Goal: Task Accomplishment & Management: Use online tool/utility

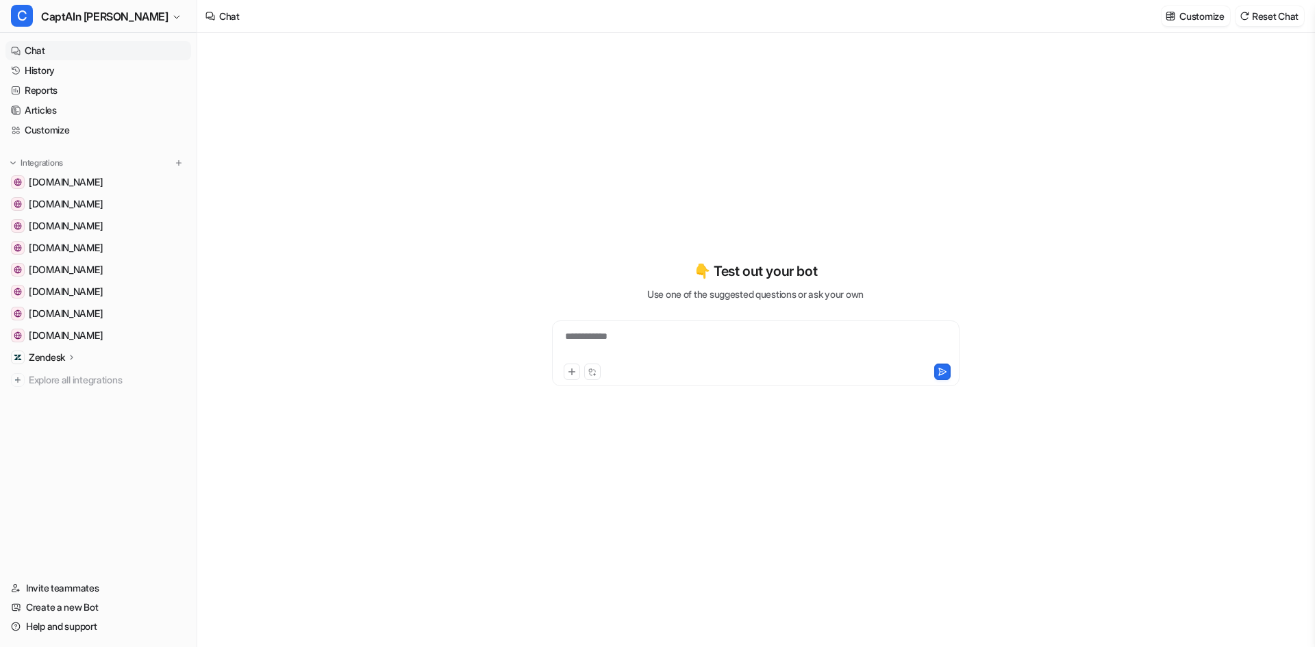
type textarea "**********"
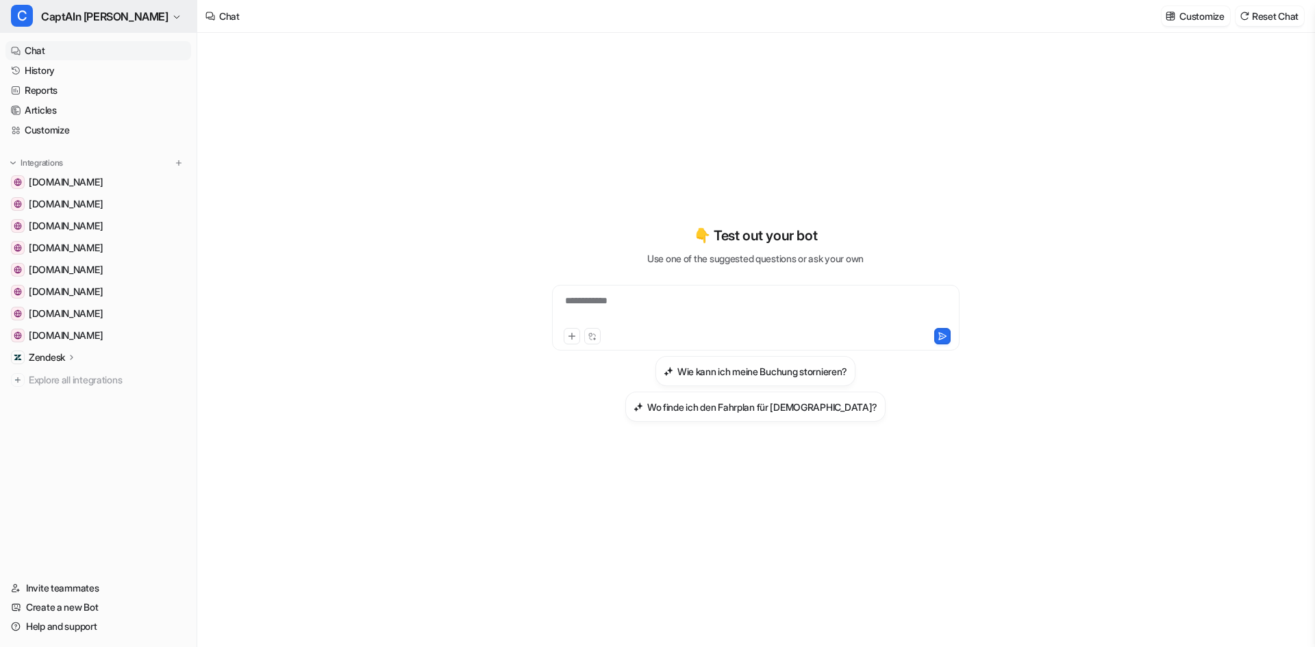
click at [40, 10] on button "C CaptAIn [PERSON_NAME]" at bounding box center [98, 16] width 197 height 33
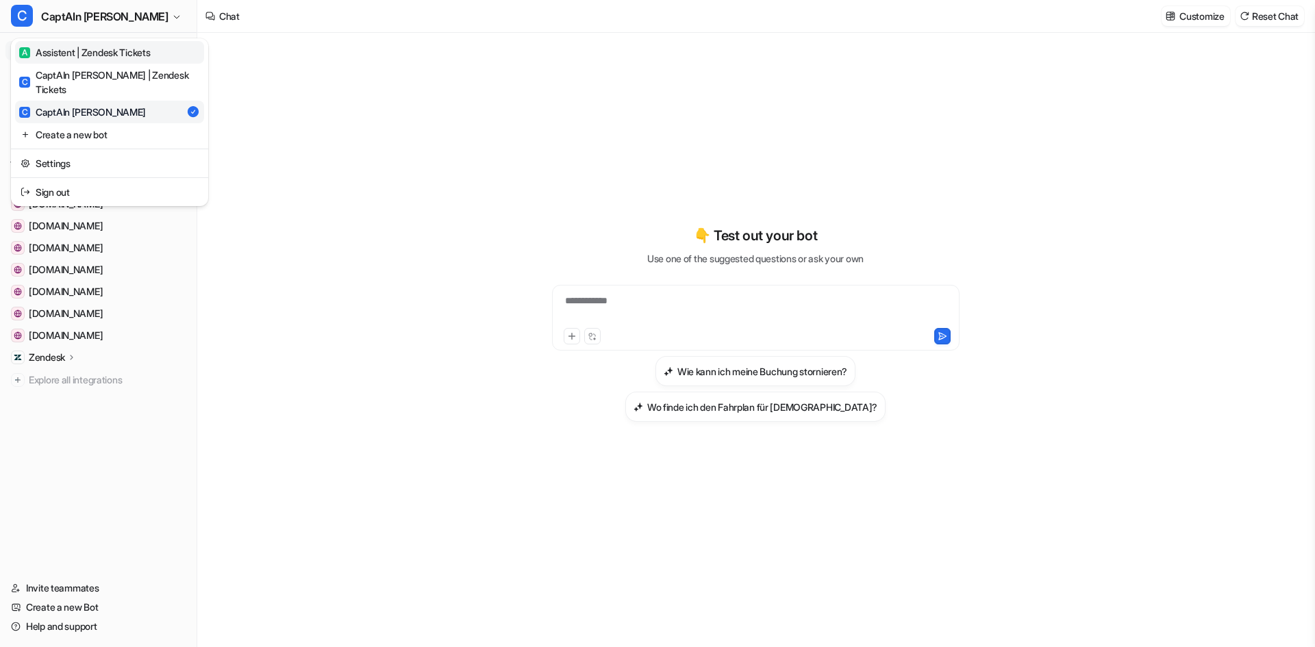
click at [112, 53] on div "A Assistent | Zendesk Tickets" at bounding box center [84, 52] width 131 height 14
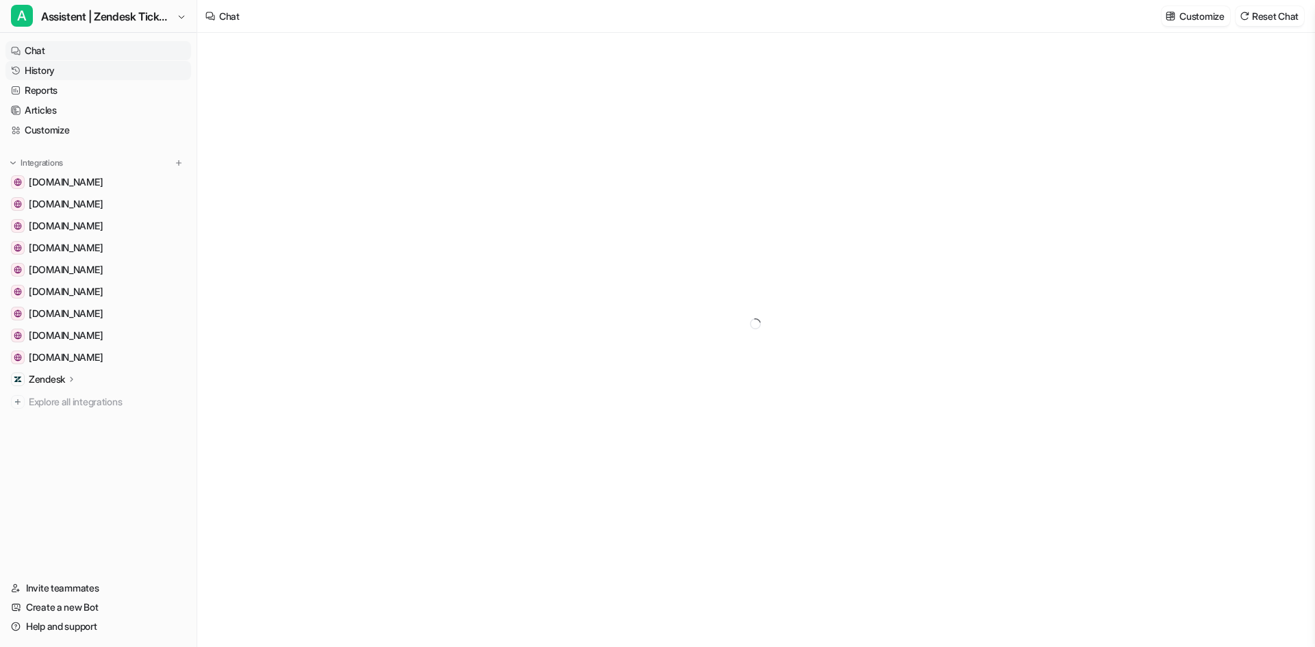
click at [77, 68] on link "History" at bounding box center [98, 70] width 186 height 19
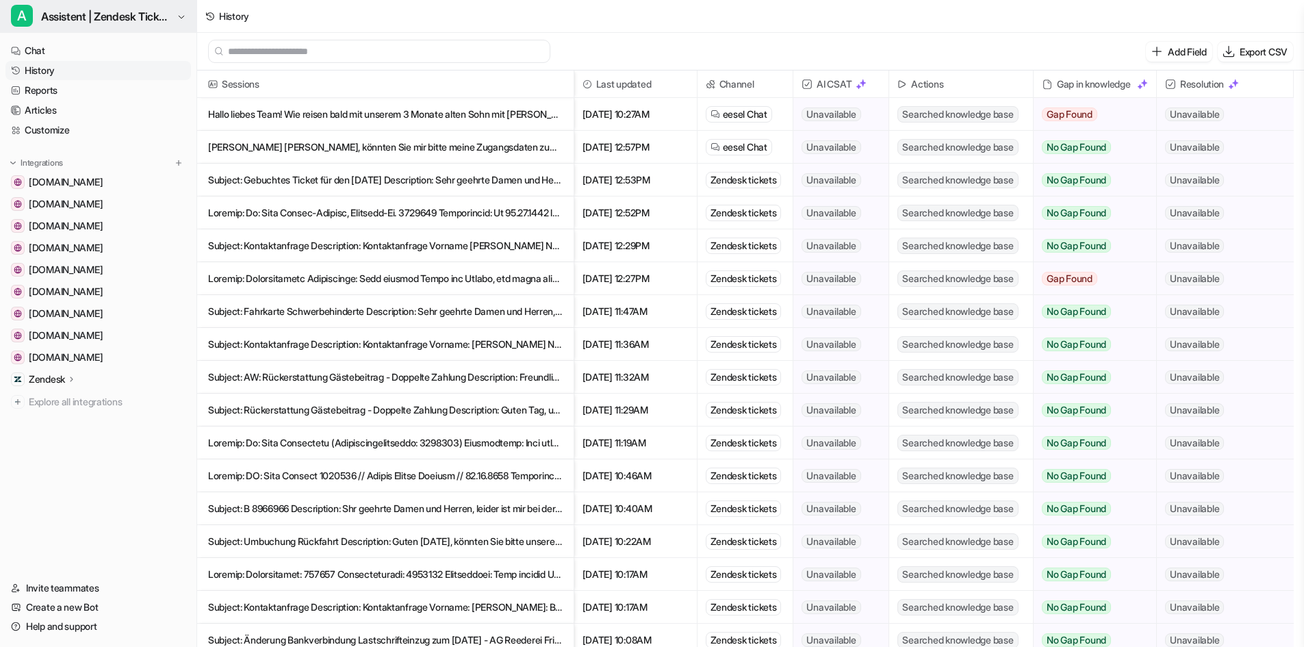
click at [103, 19] on span "Assistent | Zendesk Tickets" at bounding box center [107, 16] width 132 height 19
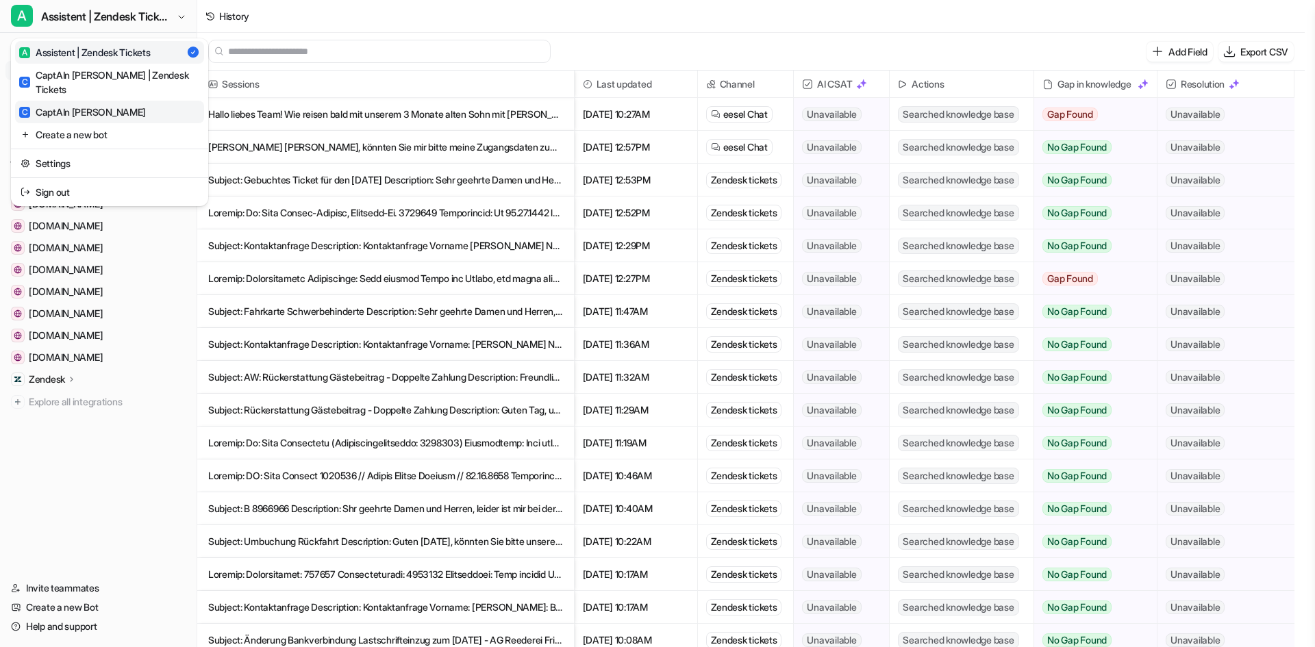
click at [84, 105] on div "C CaptAIn [PERSON_NAME]" at bounding box center [82, 112] width 127 height 14
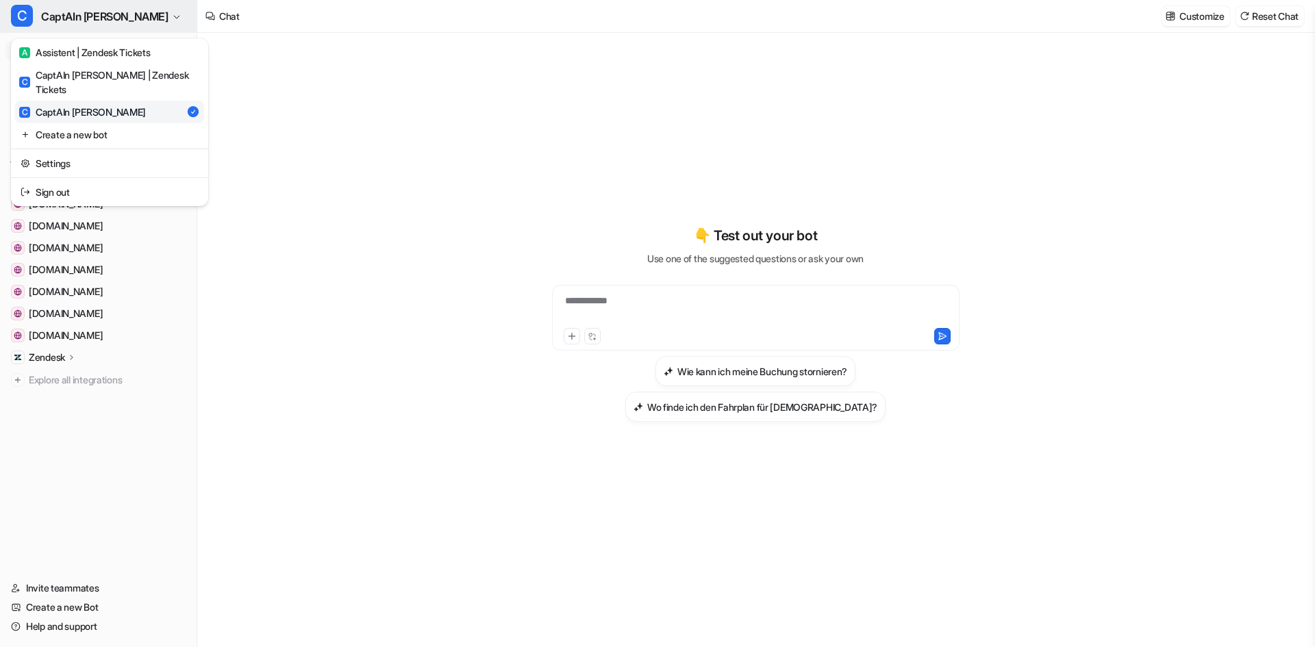
click at [173, 17] on icon "button" at bounding box center [177, 17] width 8 height 8
click at [99, 72] on div "C CaptAIn [PERSON_NAME] | Zendesk Tickets" at bounding box center [109, 82] width 181 height 29
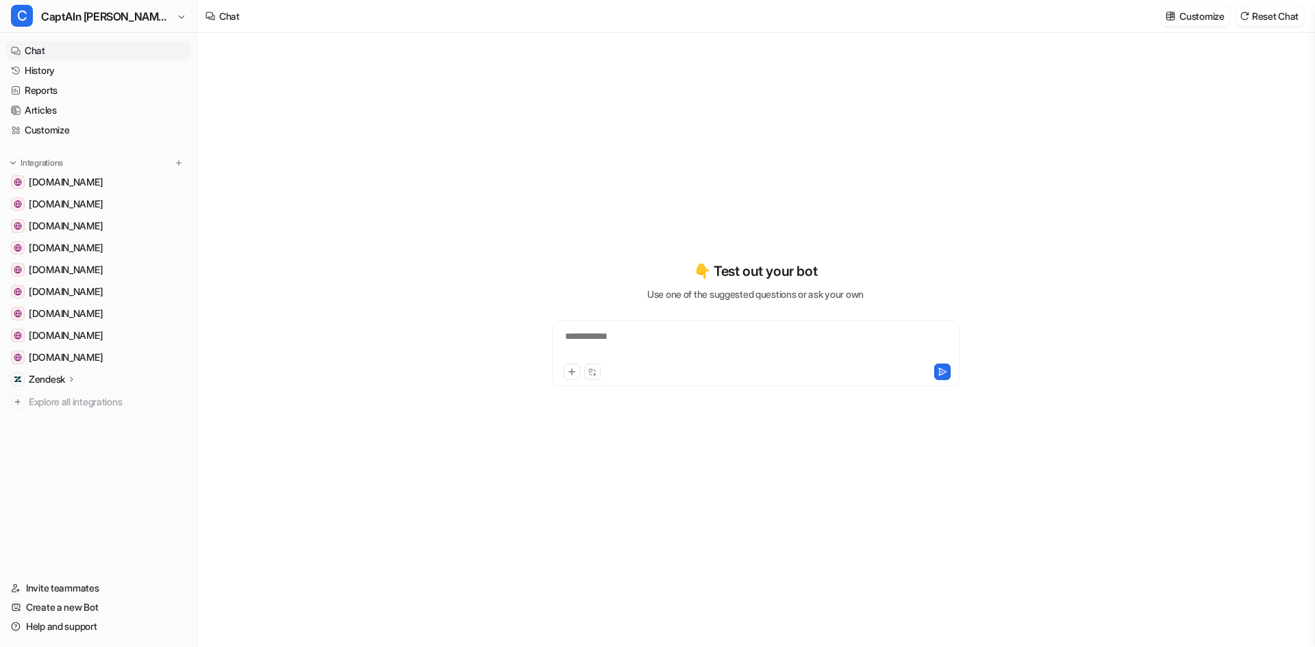
type textarea "**********"
click at [49, 73] on link "History" at bounding box center [98, 70] width 186 height 19
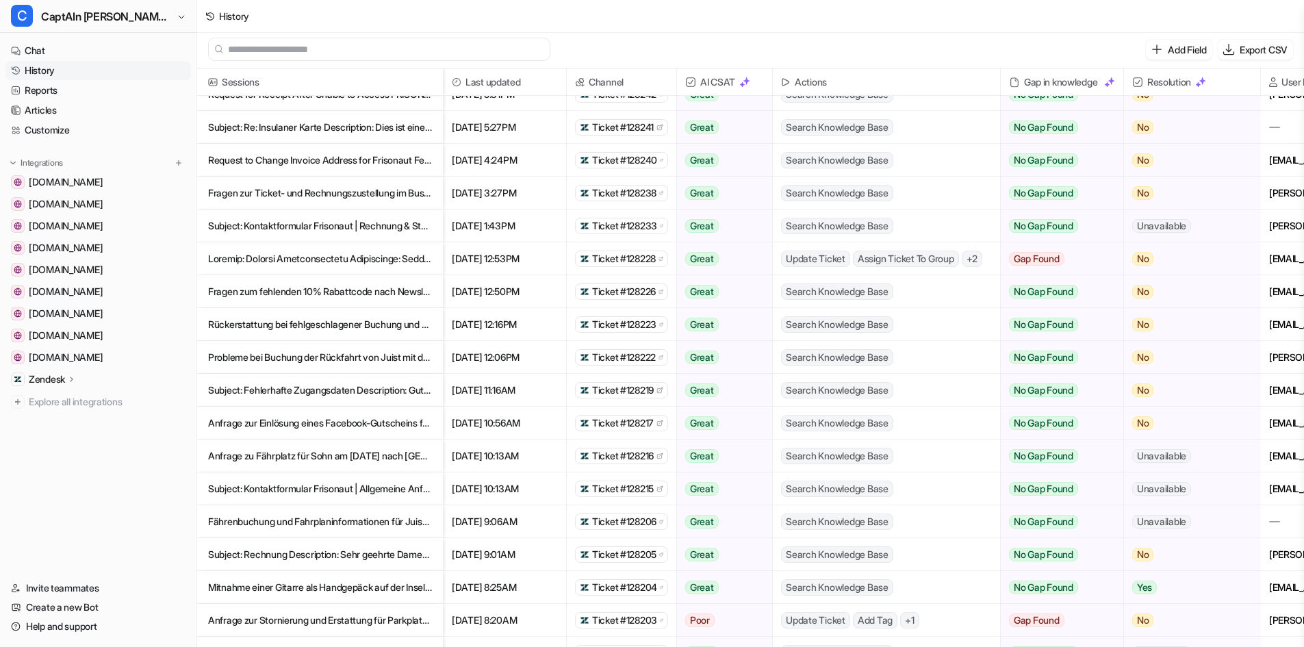
scroll to position [2, 0]
click at [360, 544] on p "Subject: Rechnung Description: Sehr geehrte Damen und Herren, wie bekomme ich f…" at bounding box center [320, 554] width 224 height 33
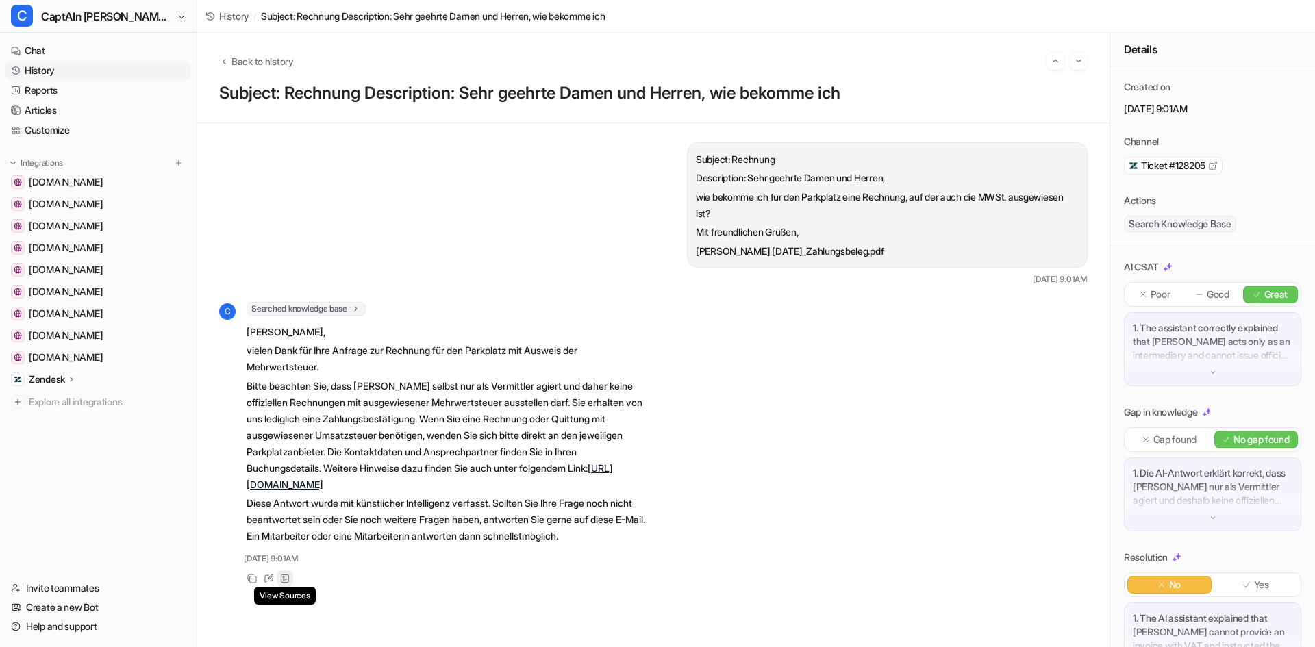
click at [284, 583] on icon at bounding box center [285, 578] width 8 height 8
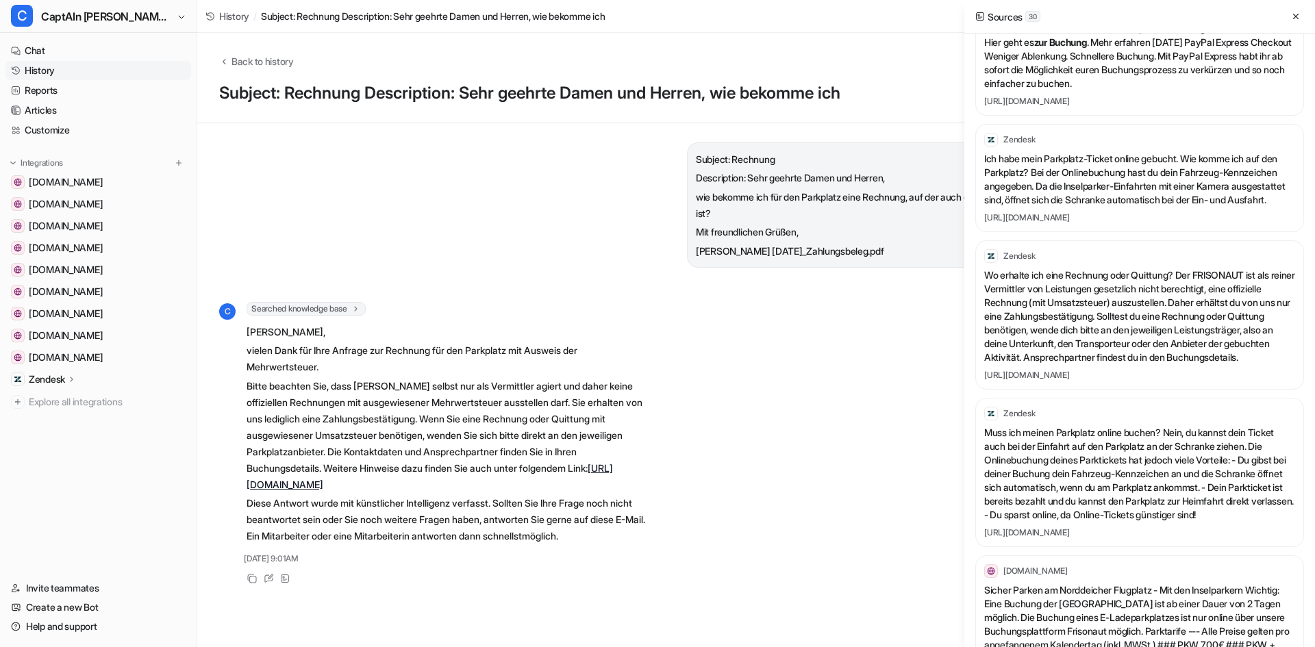
scroll to position [685, 0]
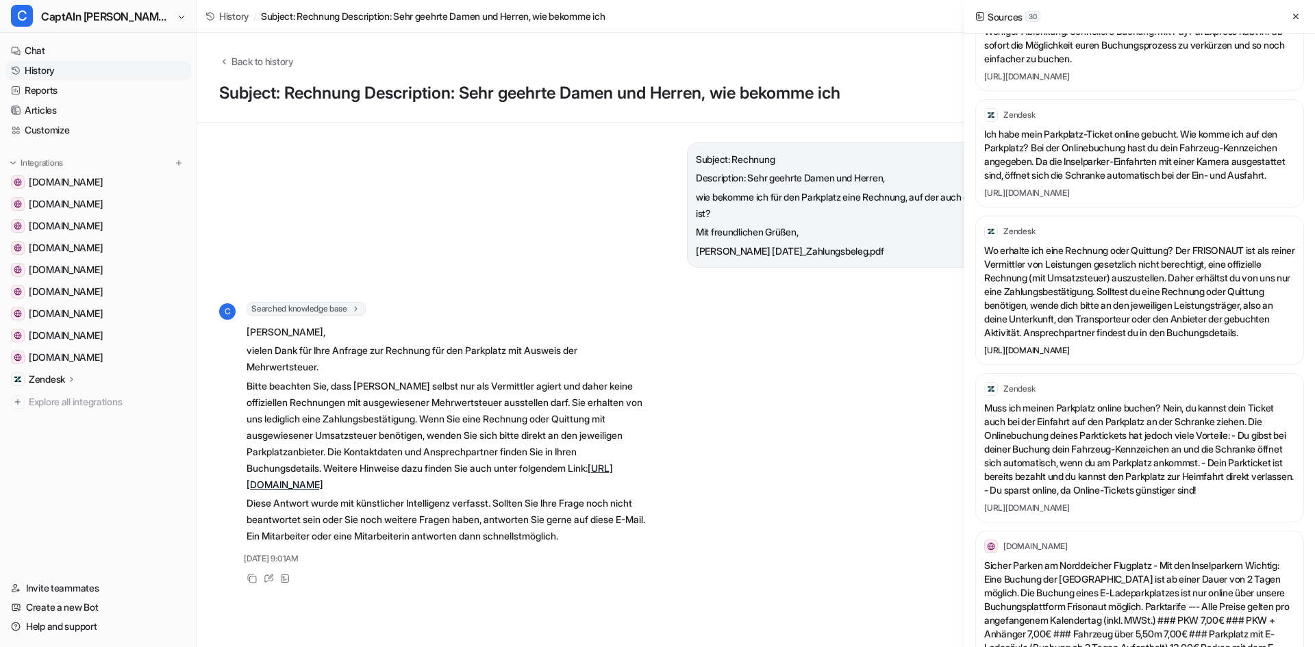
click at [1135, 356] on link "[URL][DOMAIN_NAME]" at bounding box center [1139, 350] width 311 height 11
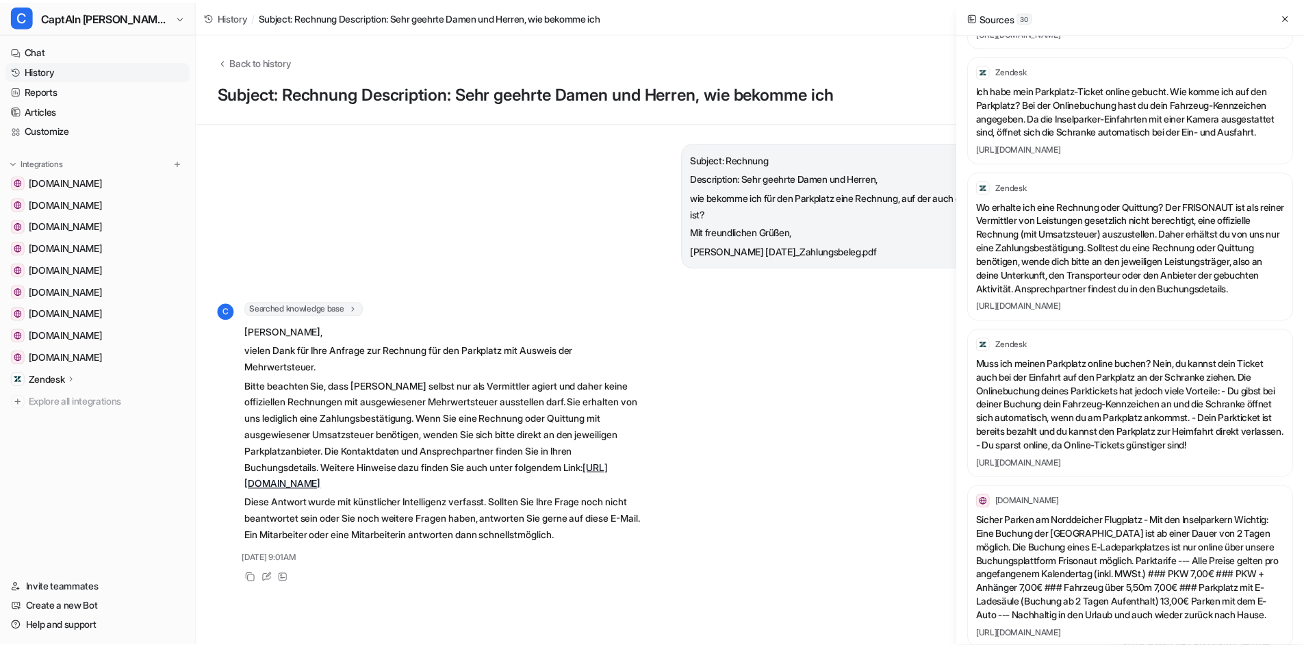
scroll to position [753, 0]
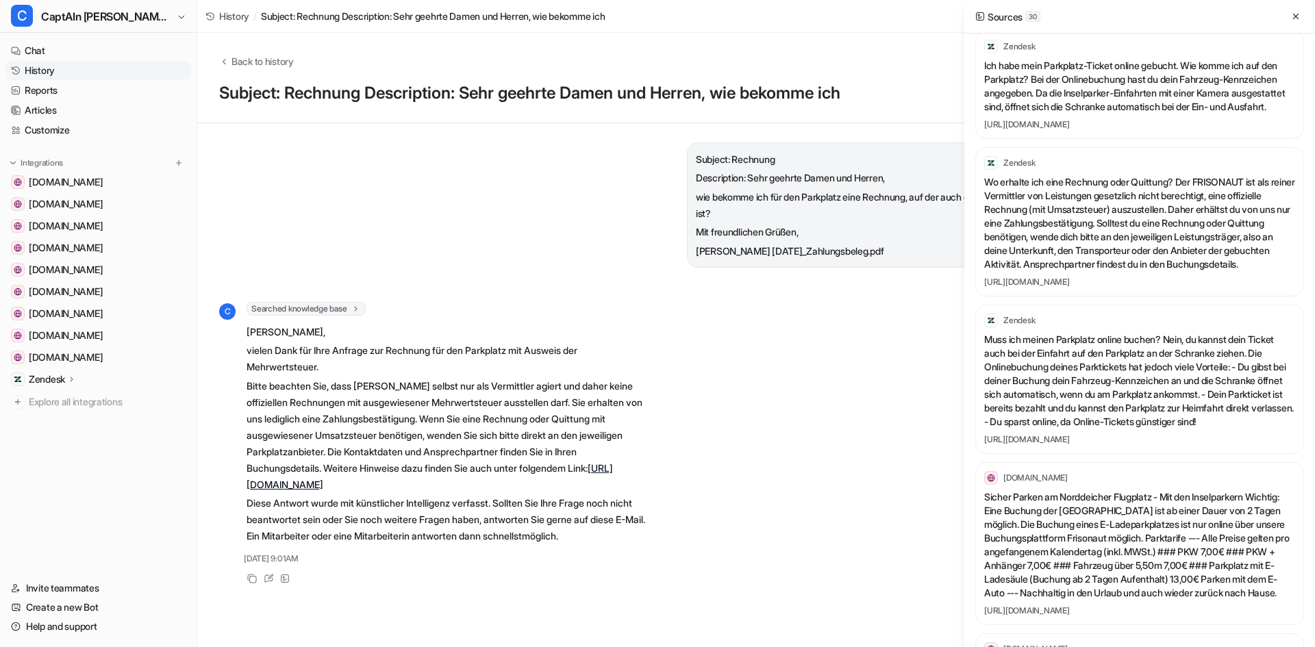
click at [42, 379] on p "Zendesk" at bounding box center [47, 379] width 36 height 14
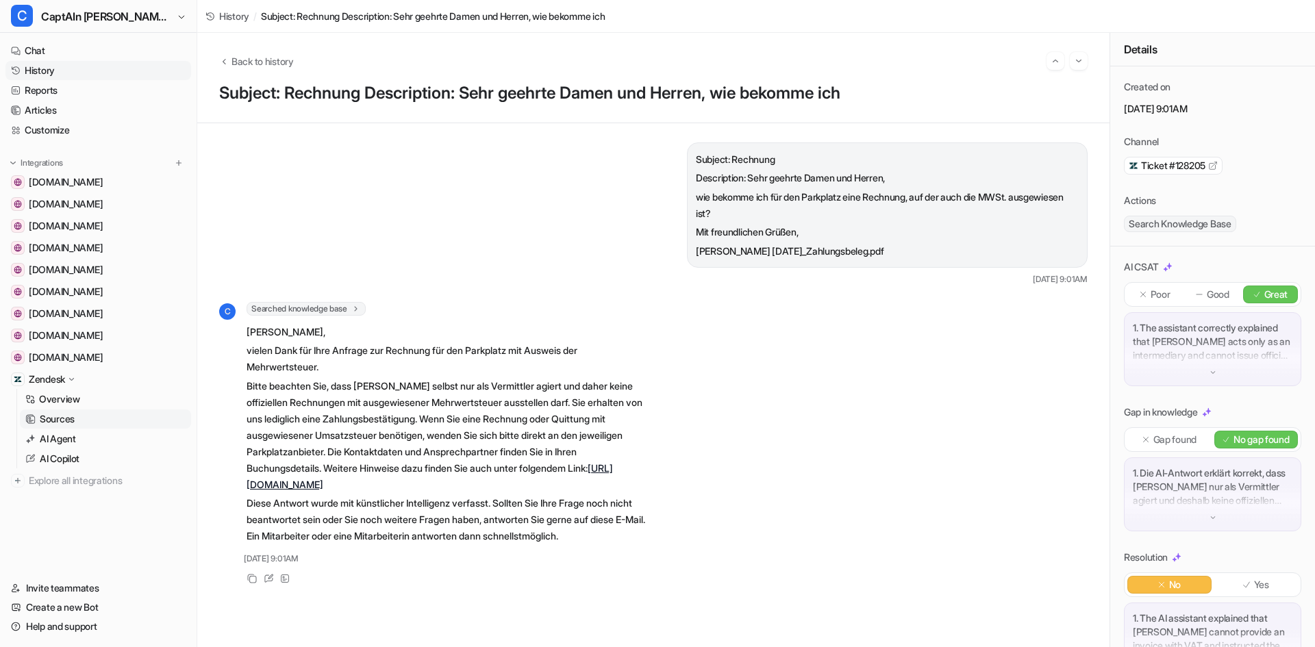
click at [68, 415] on p "Sources" at bounding box center [57, 419] width 35 height 14
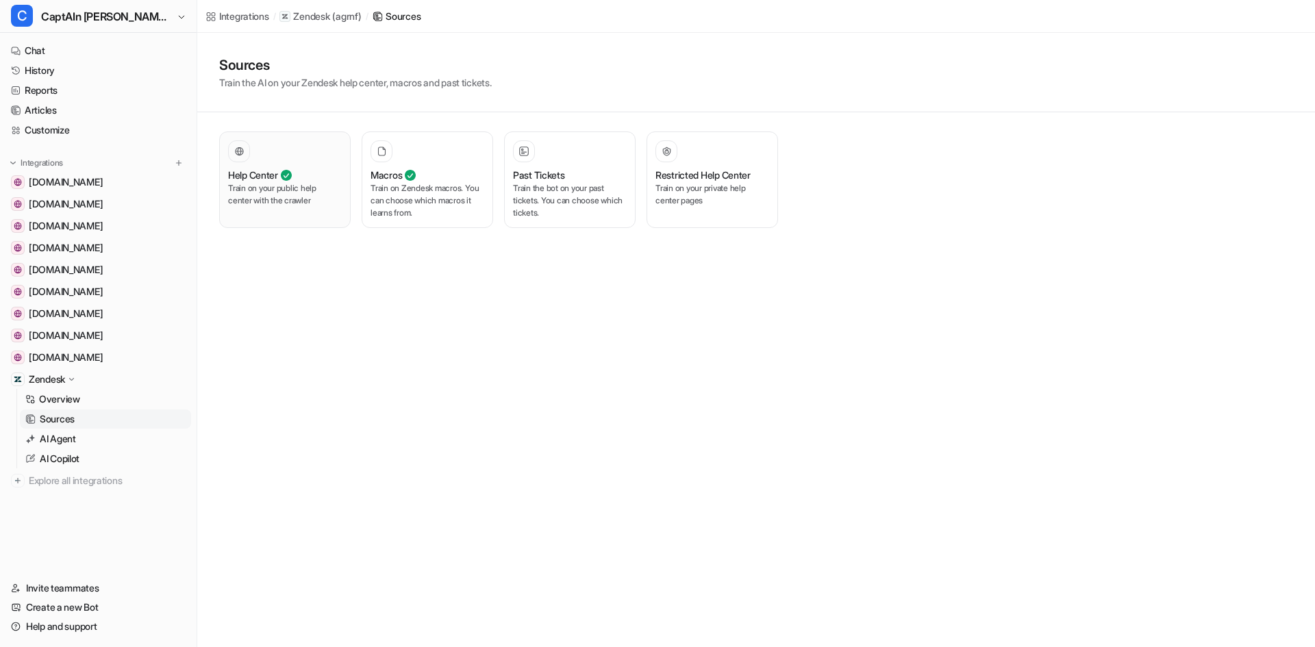
click at [286, 203] on p "Train on your public help center with the crawler" at bounding box center [285, 194] width 114 height 25
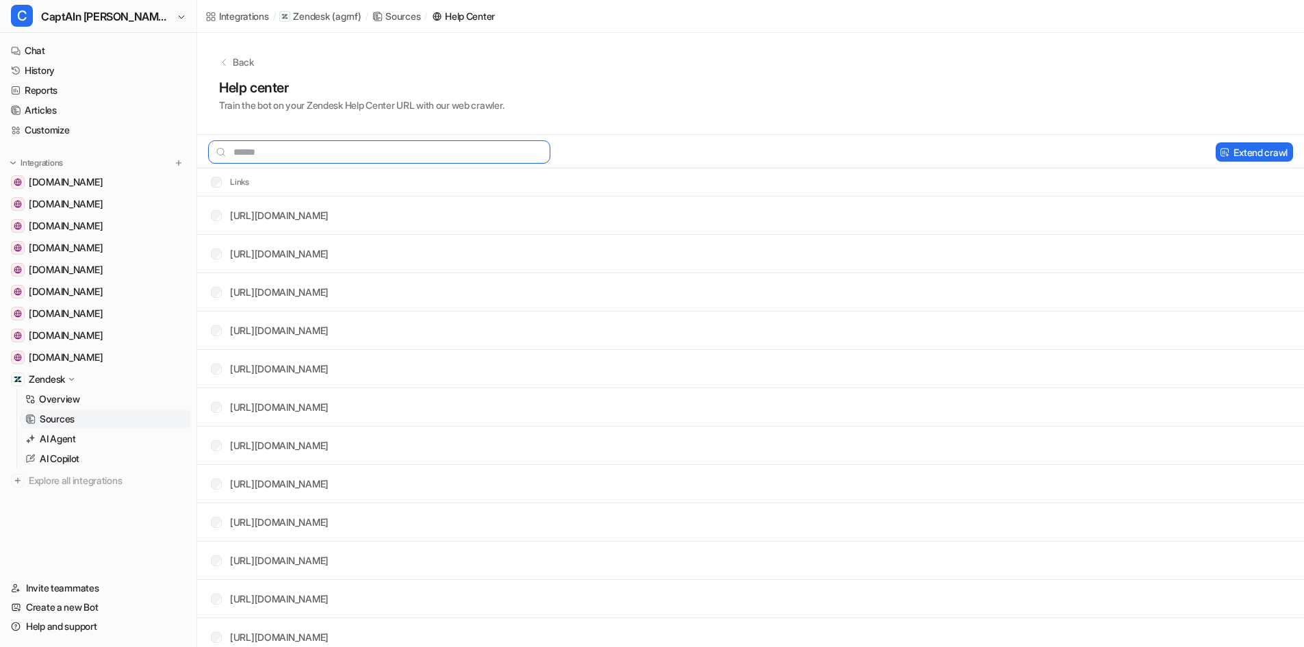
click at [412, 156] on input "text" at bounding box center [379, 151] width 342 height 23
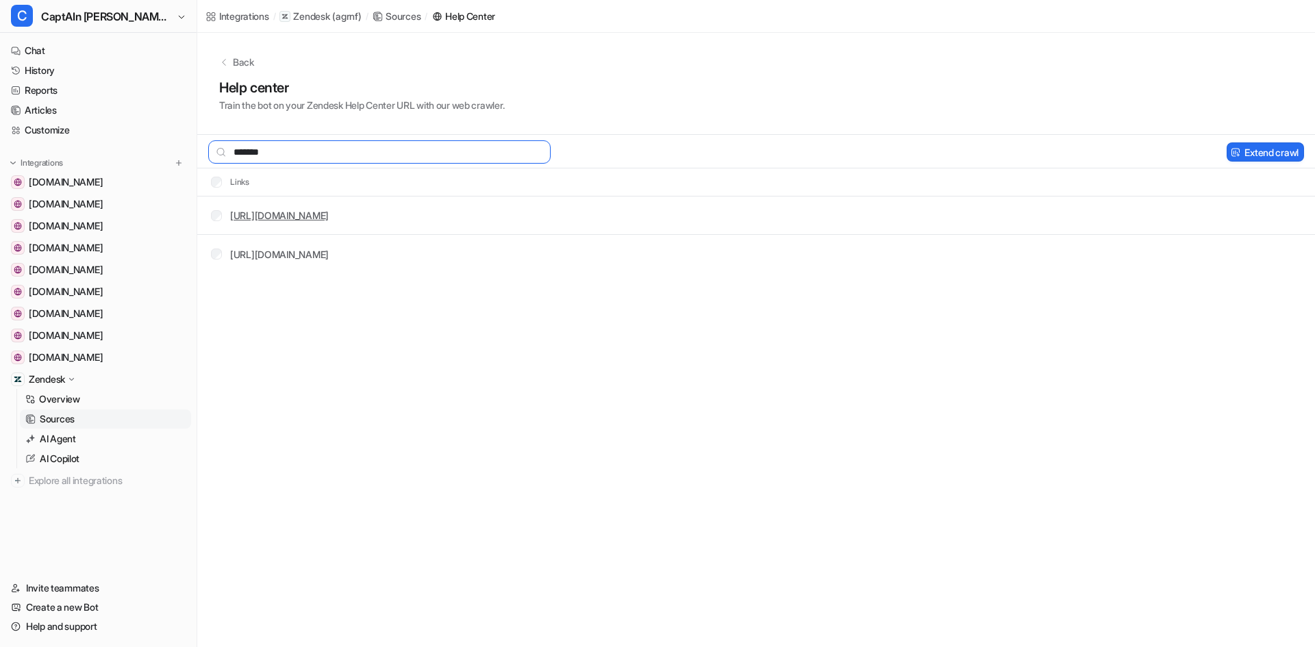
type input "*******"
click at [329, 218] on div "[URL][DOMAIN_NAME]" at bounding box center [279, 215] width 99 height 14
click at [329, 211] on link "[URL][DOMAIN_NAME]" at bounding box center [279, 216] width 99 height 12
click at [1256, 157] on button "Extend crawl" at bounding box center [1264, 151] width 77 height 19
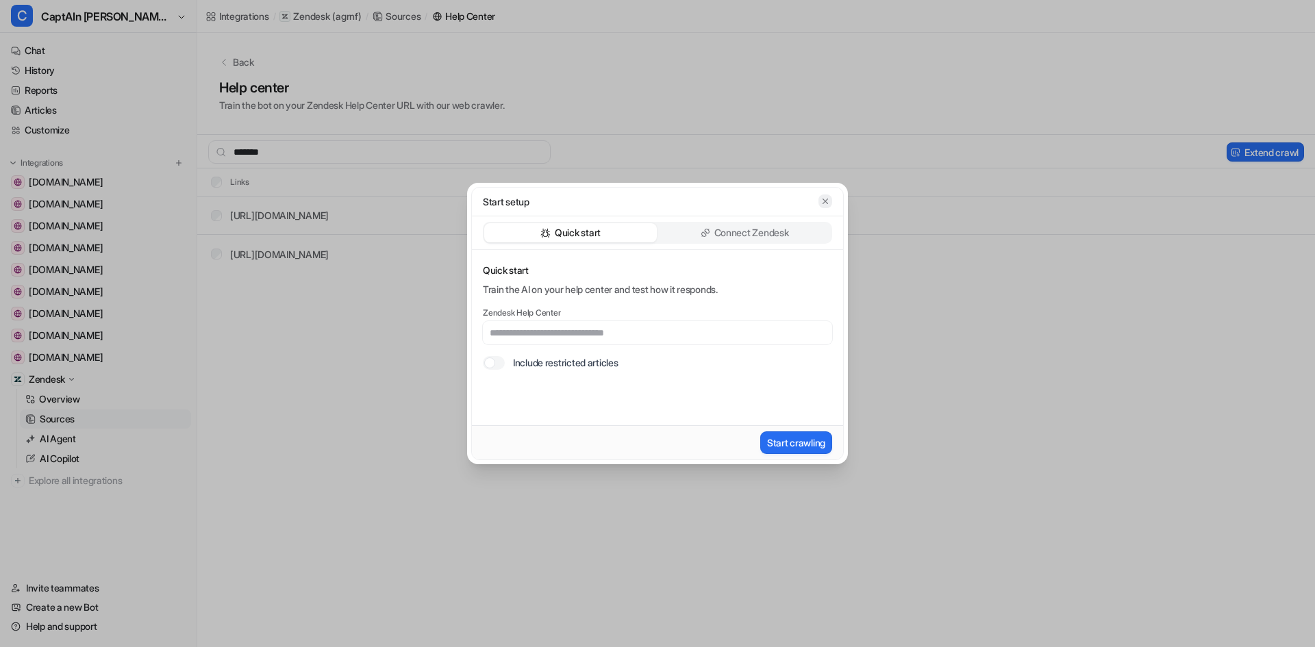
click at [825, 203] on icon "button" at bounding box center [825, 202] width 10 height 10
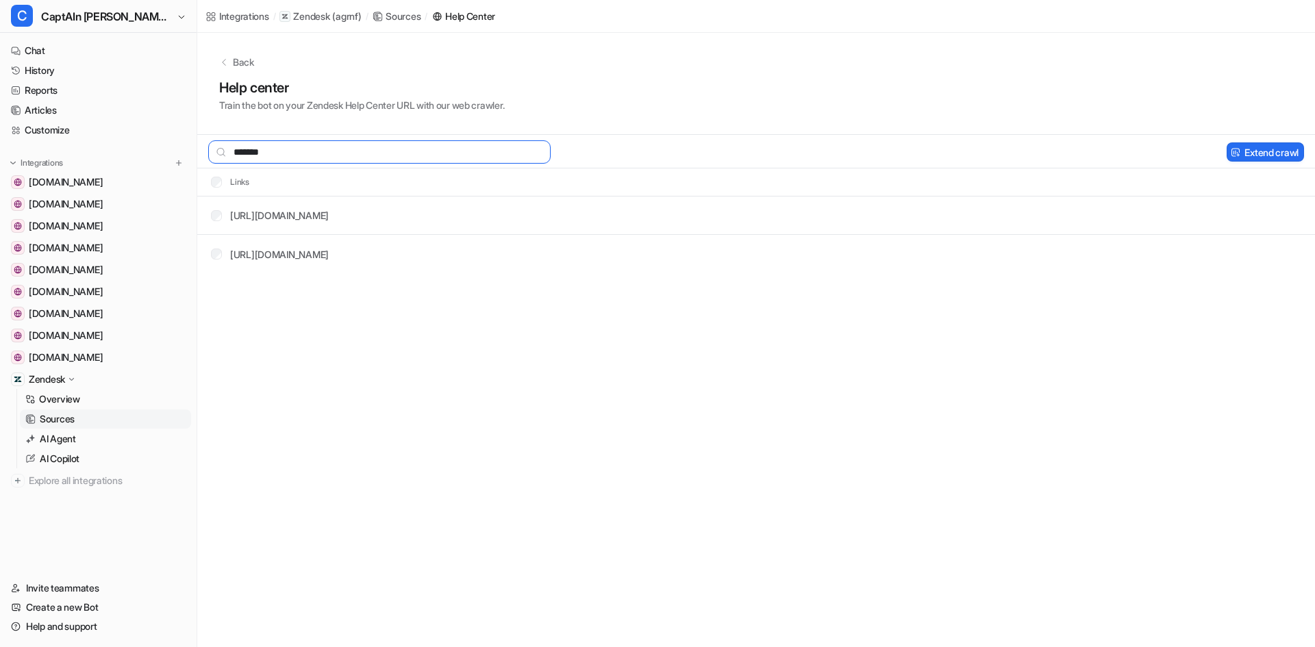
drag, startPoint x: 281, startPoint y: 151, endPoint x: 209, endPoint y: 149, distance: 71.9
click at [209, 149] on input "*******" at bounding box center [379, 151] width 342 height 23
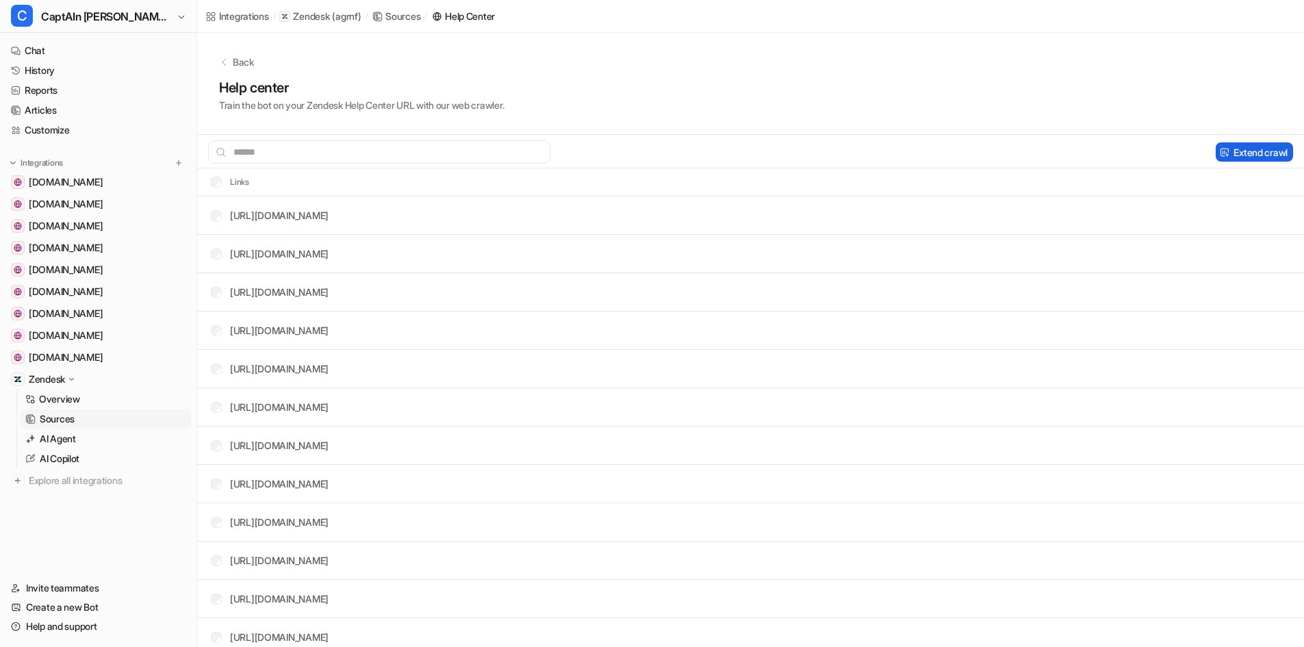
click at [1246, 157] on button "Extend crawl" at bounding box center [1254, 151] width 77 height 19
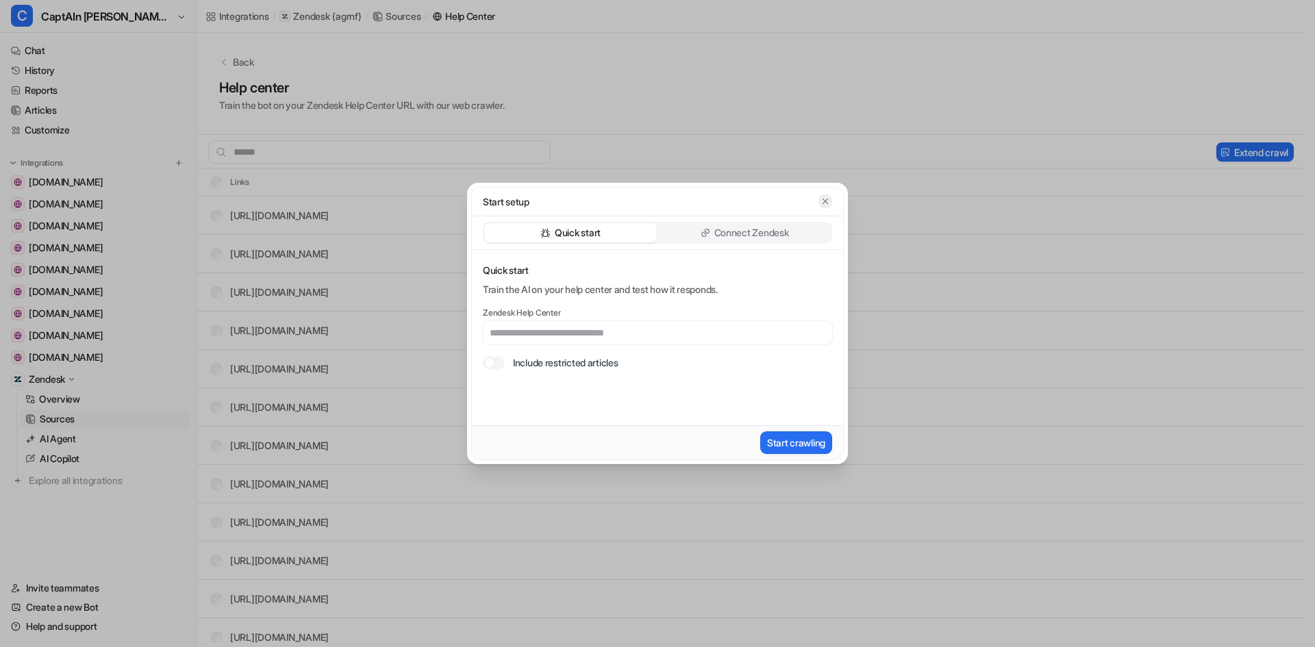
click at [821, 205] on icon "button" at bounding box center [825, 202] width 10 height 10
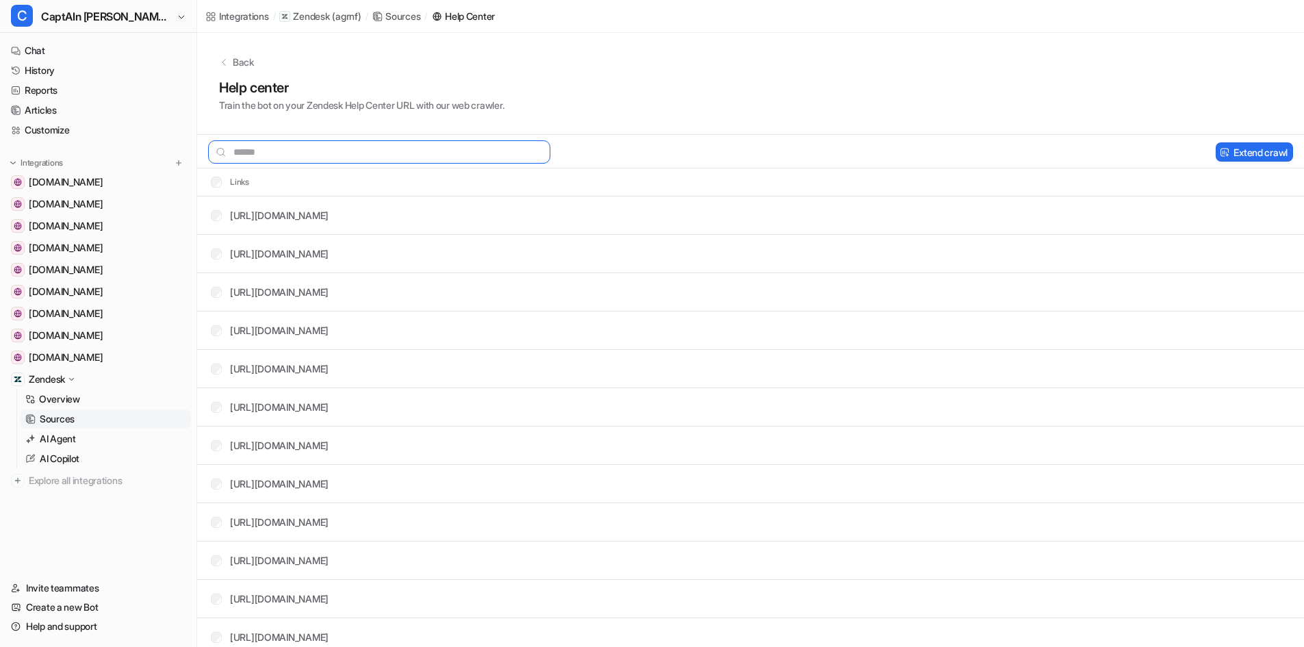
click at [251, 151] on input "text" at bounding box center [379, 151] width 342 height 23
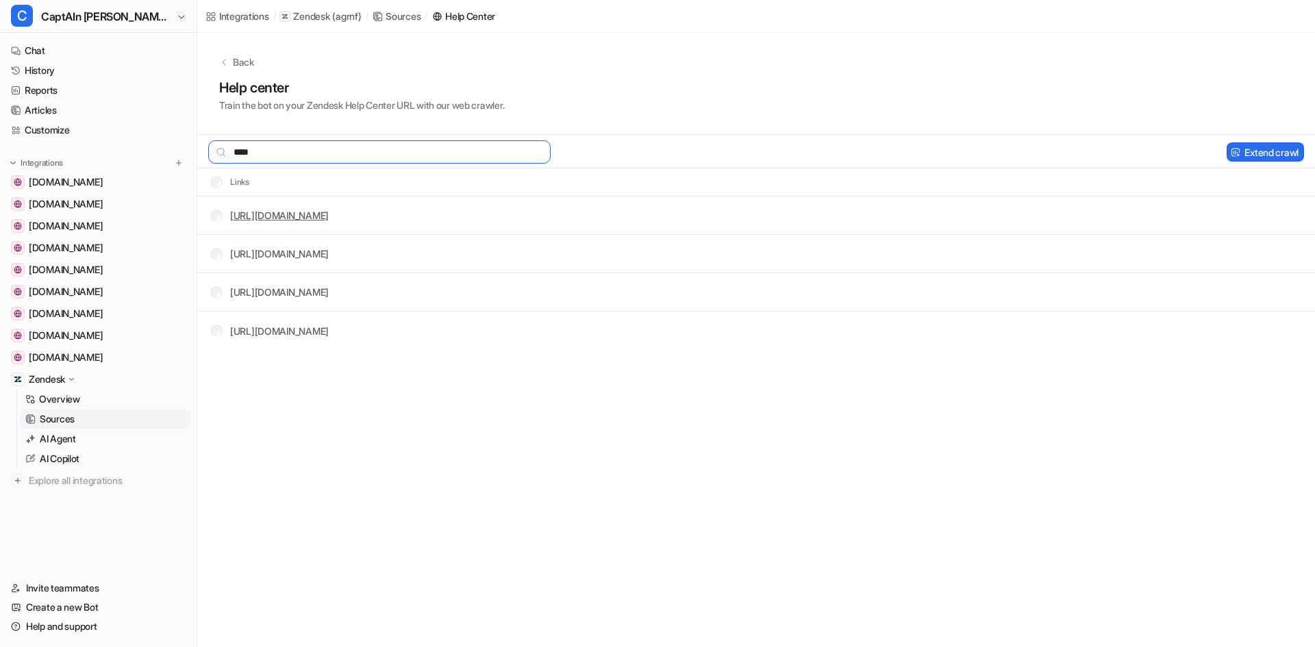
type input "****"
click at [329, 214] on link "[URL][DOMAIN_NAME]" at bounding box center [279, 216] width 99 height 12
click at [1157, 153] on button "Delete selected" at bounding box center [1168, 151] width 89 height 19
click at [1161, 155] on button "Delete selected" at bounding box center [1168, 151] width 89 height 19
click at [1241, 157] on button "Extend crawl" at bounding box center [1264, 151] width 77 height 19
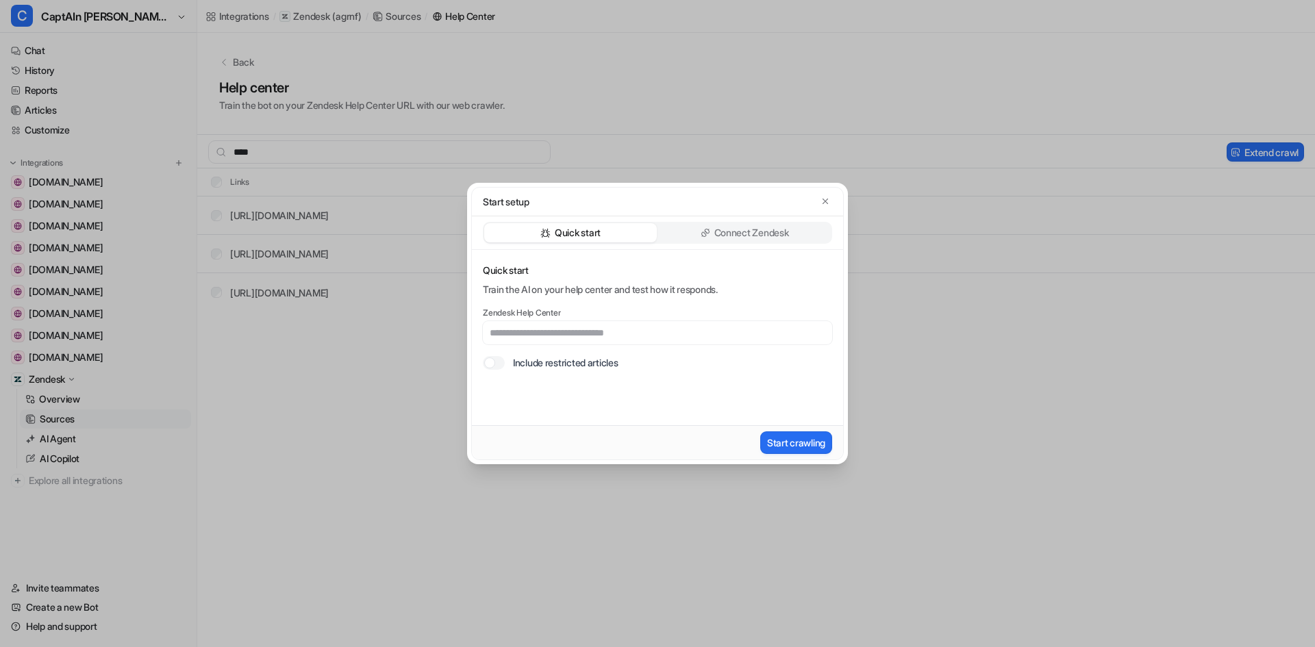
click at [496, 362] on div at bounding box center [494, 363] width 22 height 14
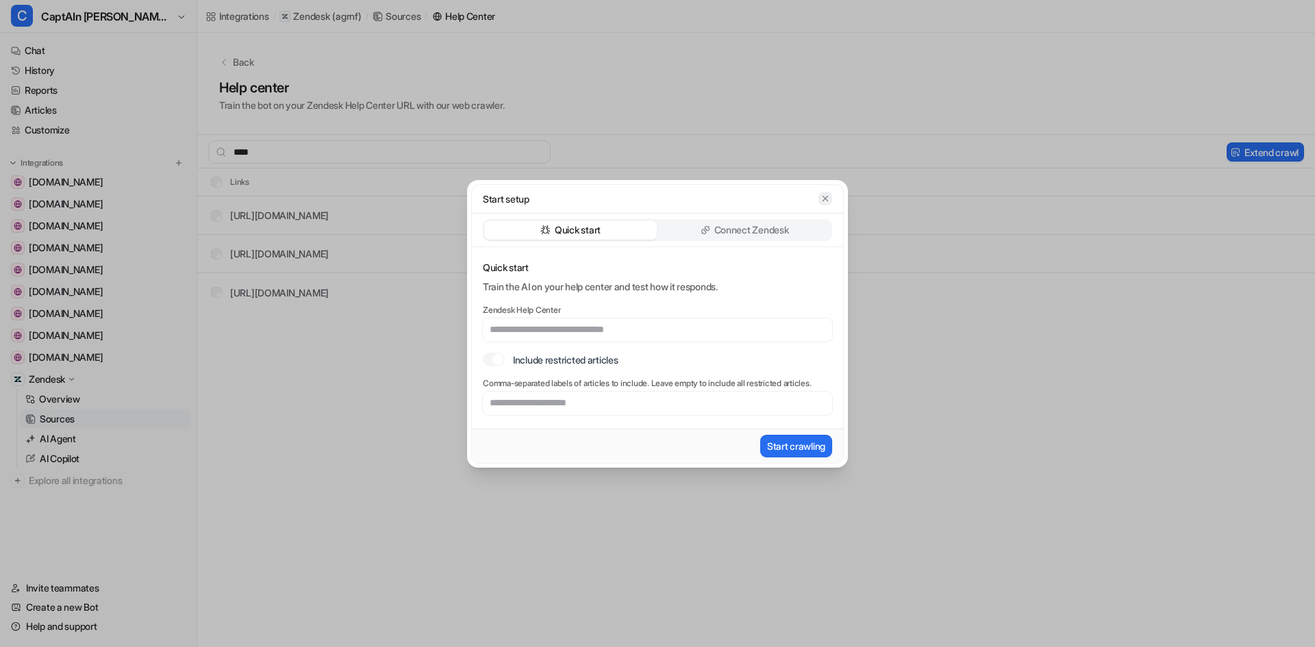
click at [827, 198] on icon "button" at bounding box center [825, 199] width 10 height 10
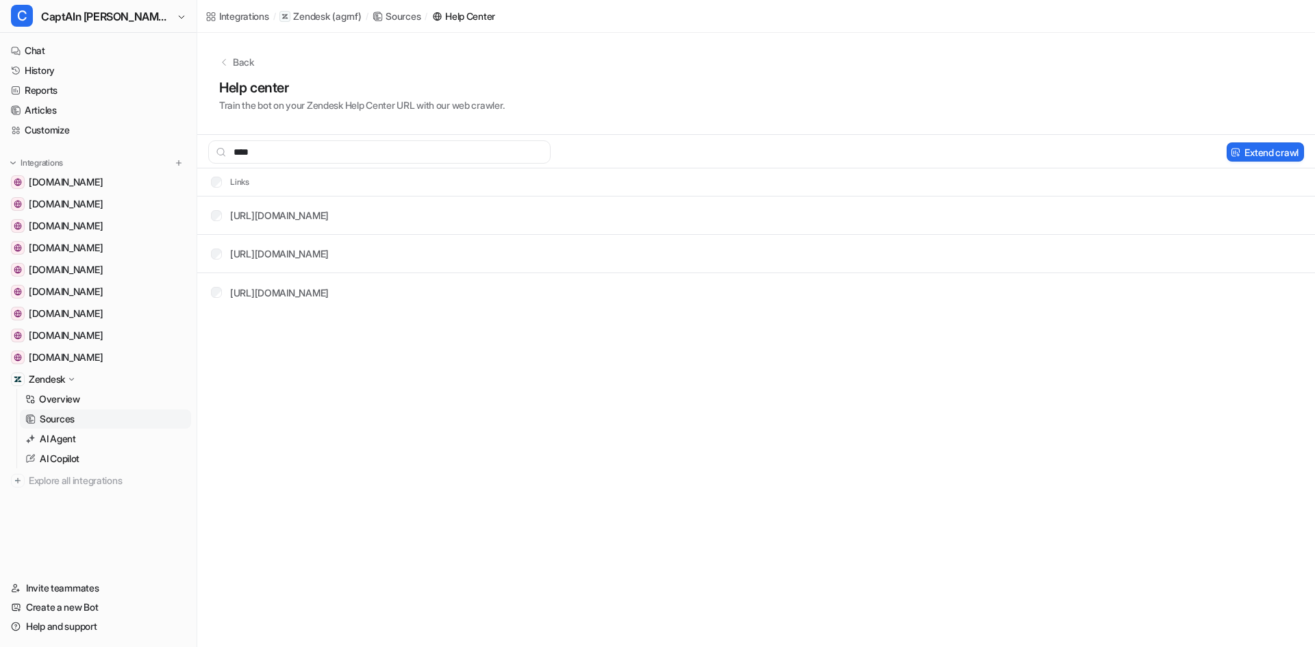
click at [58, 416] on p "Sources" at bounding box center [57, 419] width 35 height 14
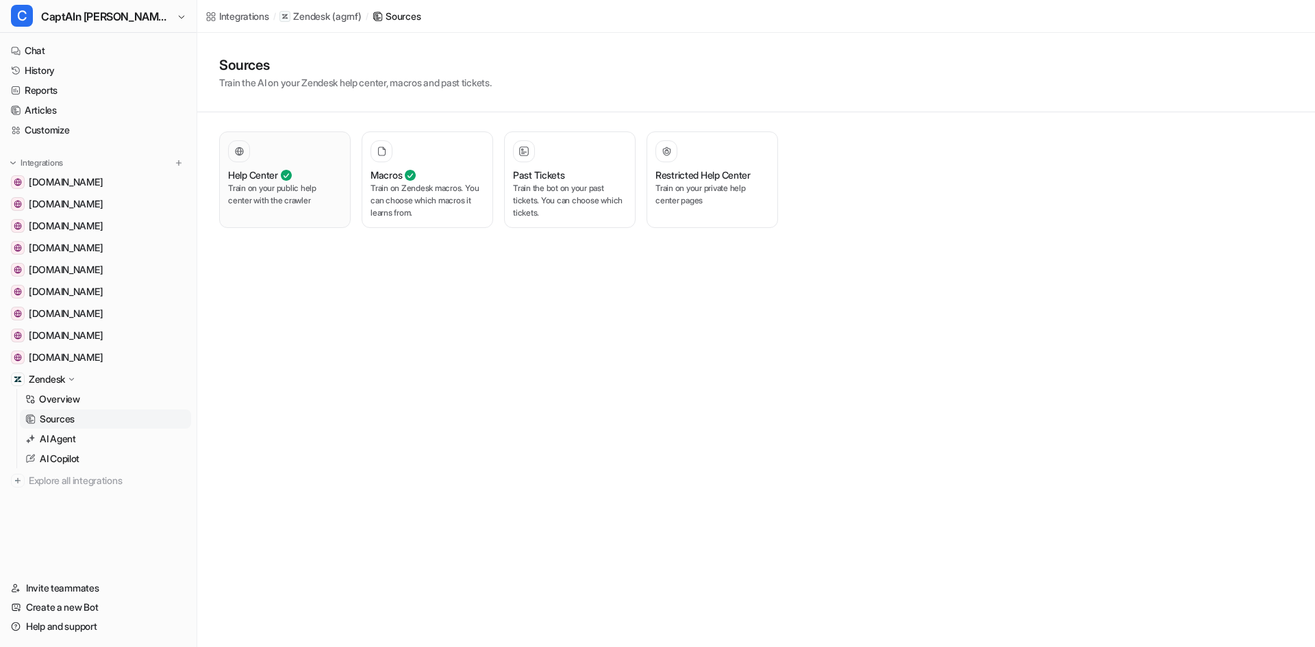
click at [264, 200] on p "Train on your public help center with the crawler" at bounding box center [285, 194] width 114 height 25
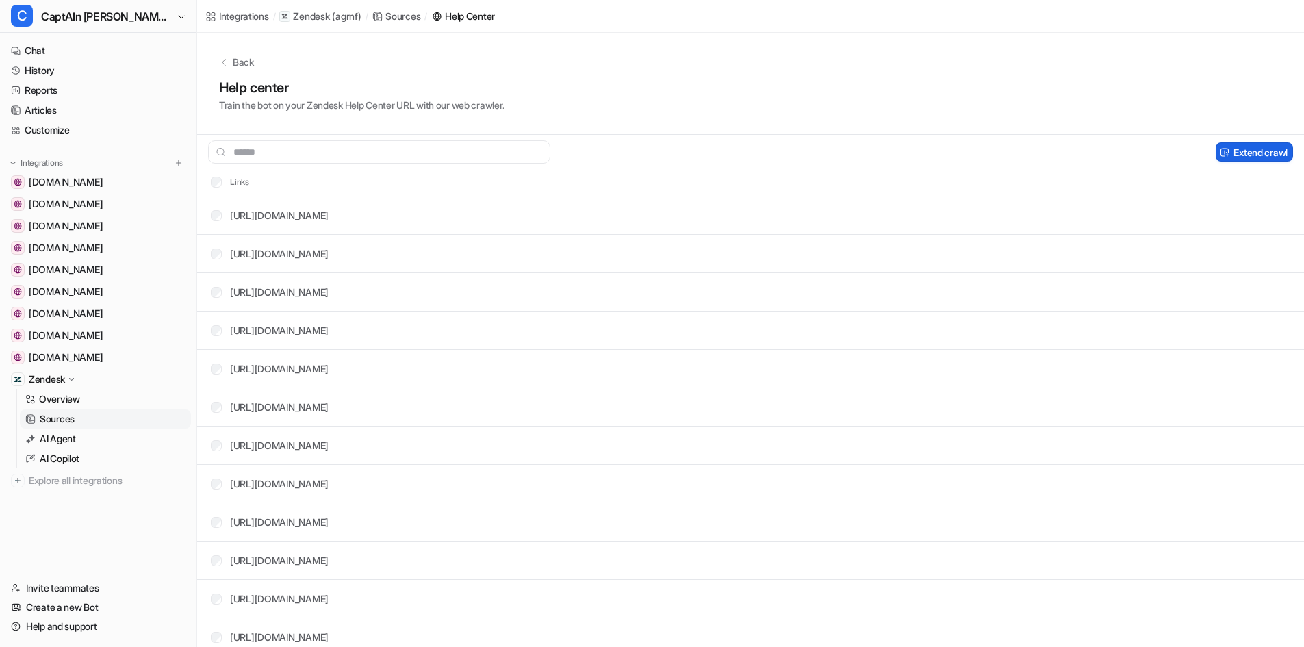
click at [1242, 143] on button "Extend crawl" at bounding box center [1254, 151] width 77 height 19
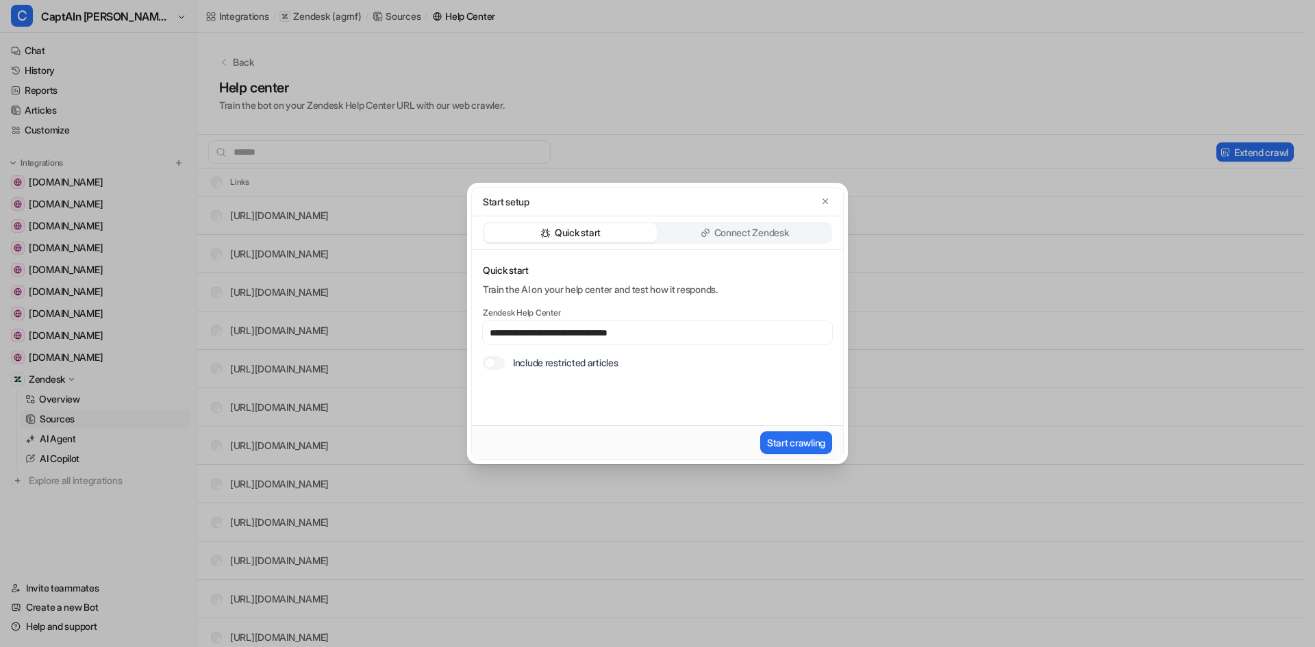
type input "**********"
click at [497, 363] on div at bounding box center [494, 363] width 22 height 14
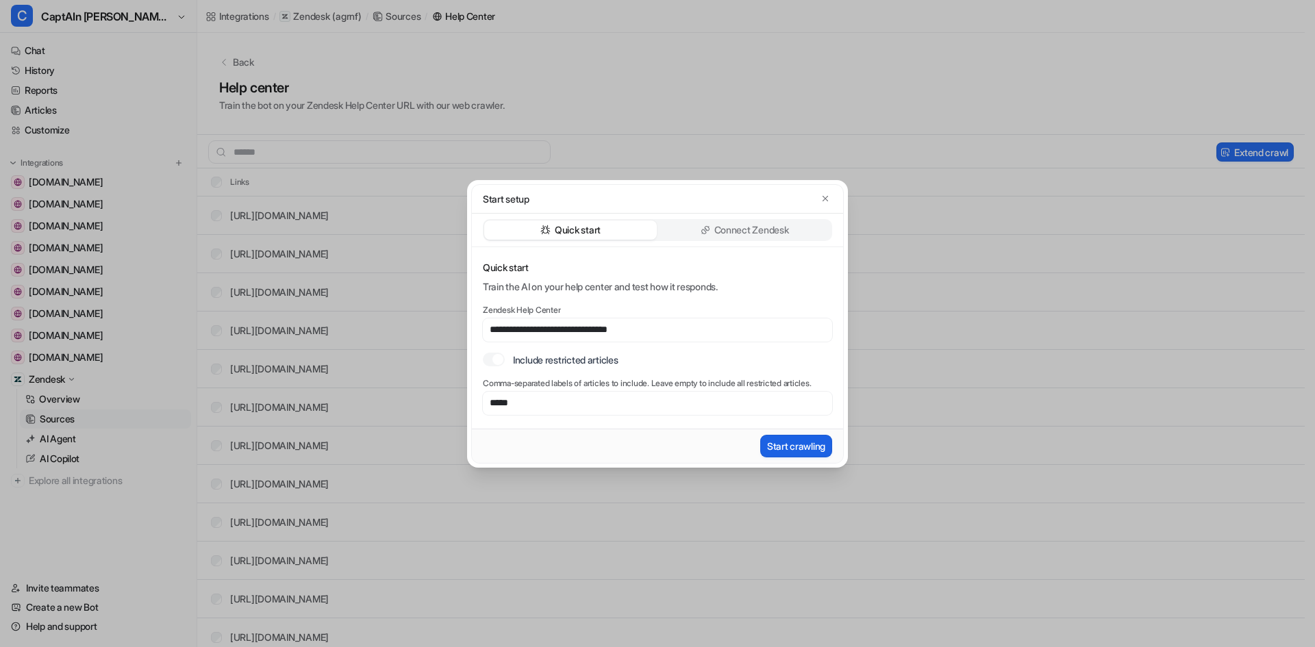
type input "*****"
click at [776, 448] on button "Start crawling" at bounding box center [796, 446] width 72 height 23
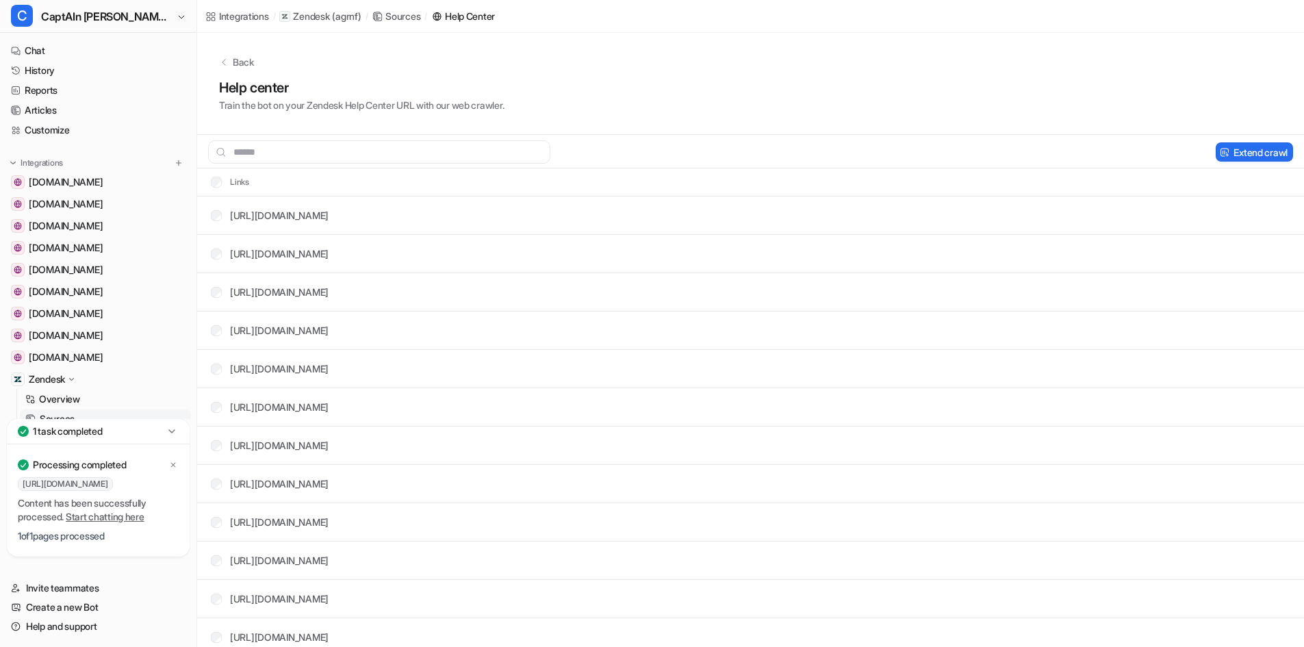
click at [696, 73] on div "Back Help center Train the bot on your Zendesk Help Center URL with our web cra…" at bounding box center [750, 84] width 1107 height 102
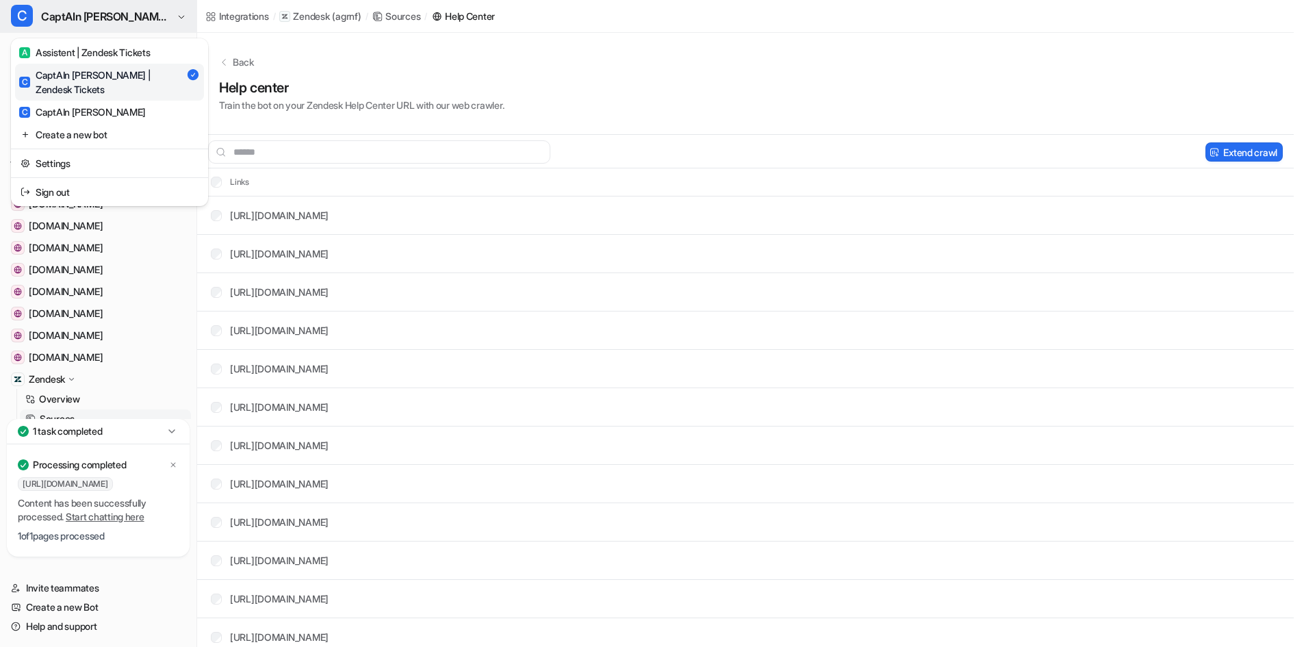
click at [94, 22] on span "CaptAIn [PERSON_NAME] | Zendesk Tickets" at bounding box center [107, 16] width 132 height 19
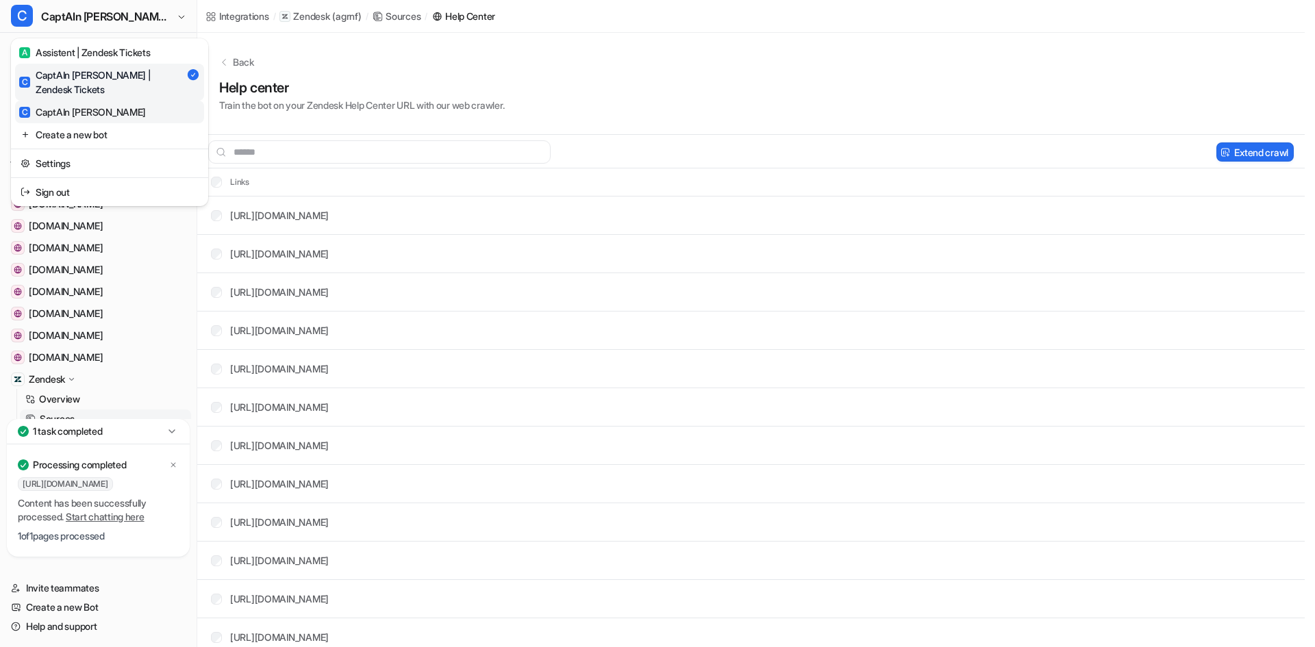
click at [84, 105] on div "C CaptAIn [PERSON_NAME]" at bounding box center [82, 112] width 127 height 14
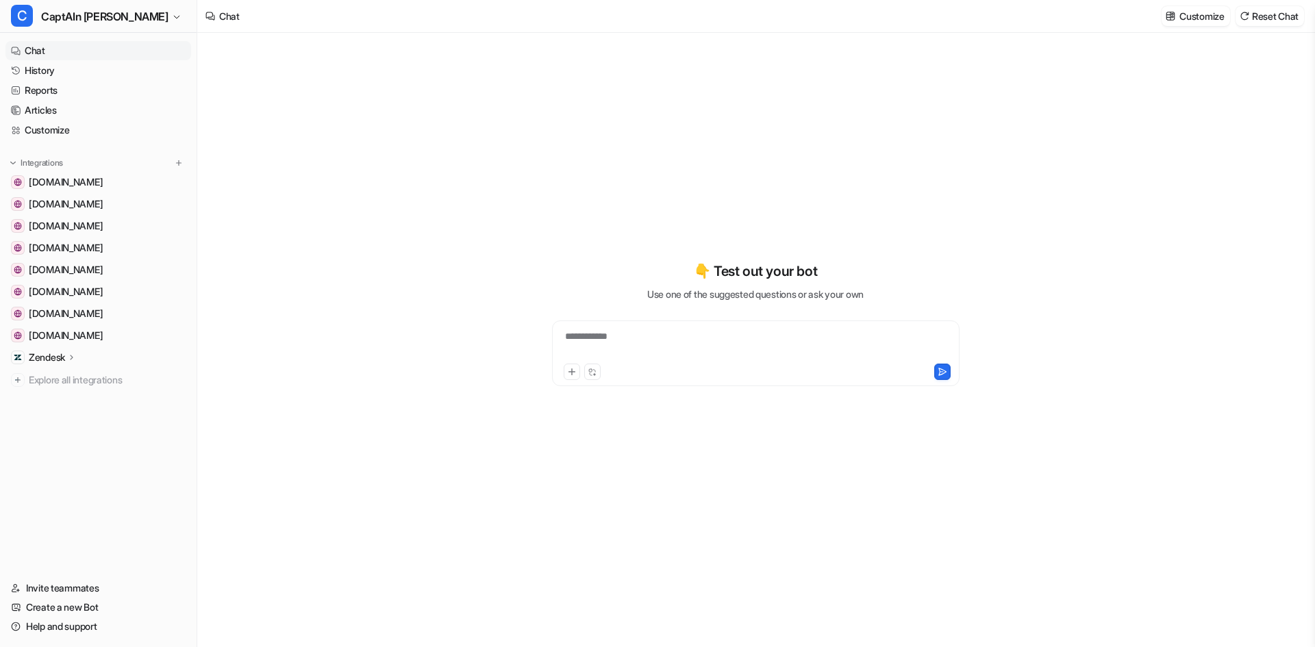
type textarea "**********"
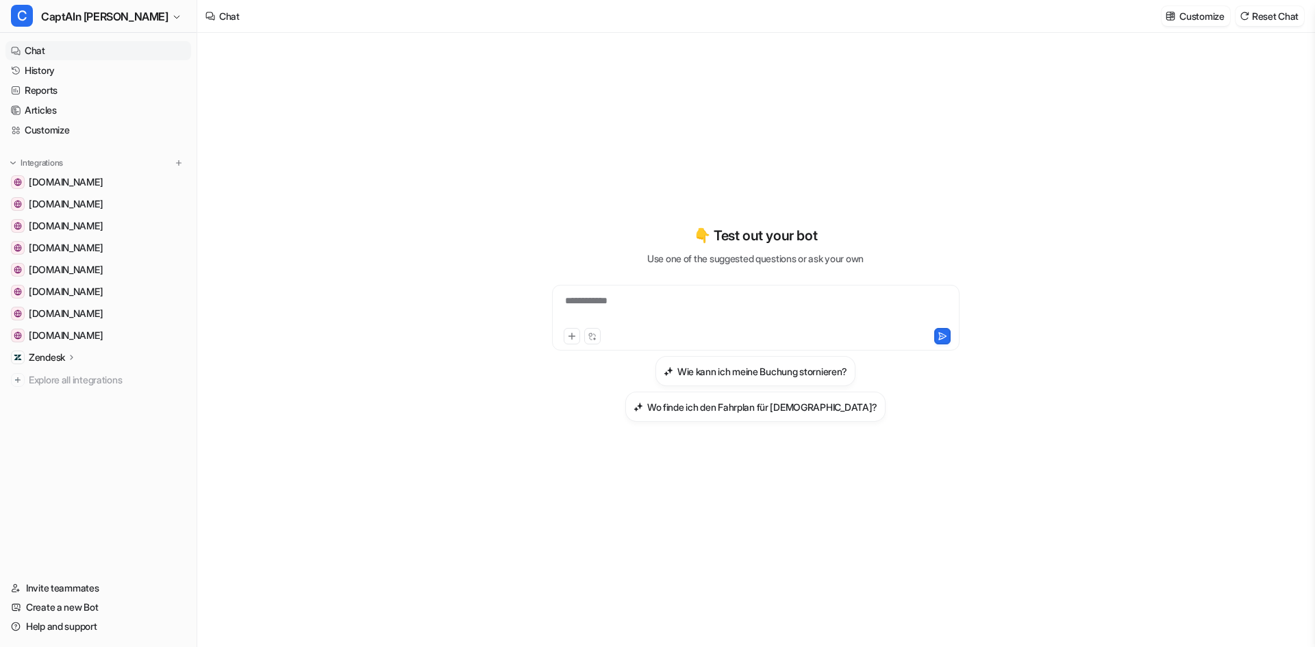
click at [53, 357] on p "Zendesk" at bounding box center [47, 358] width 36 height 14
click at [68, 401] on p "Sources" at bounding box center [57, 397] width 35 height 14
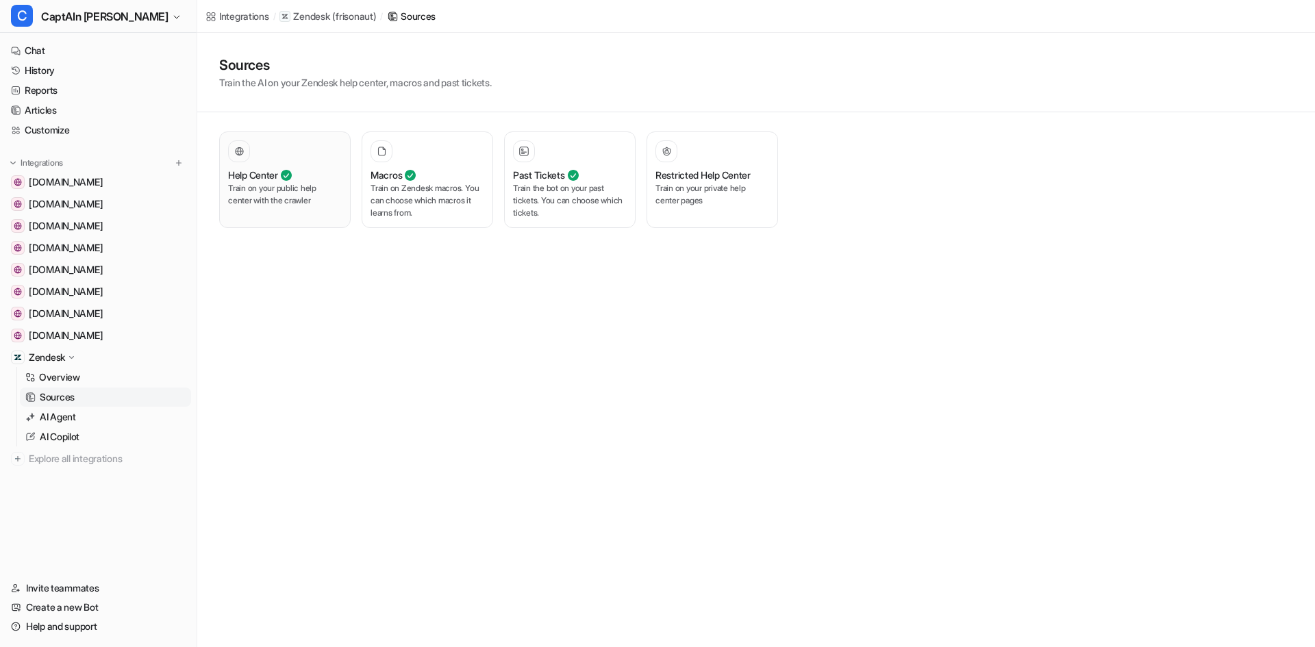
click at [230, 212] on div "Help Center Train on your public help center with the crawler" at bounding box center [285, 179] width 114 height 79
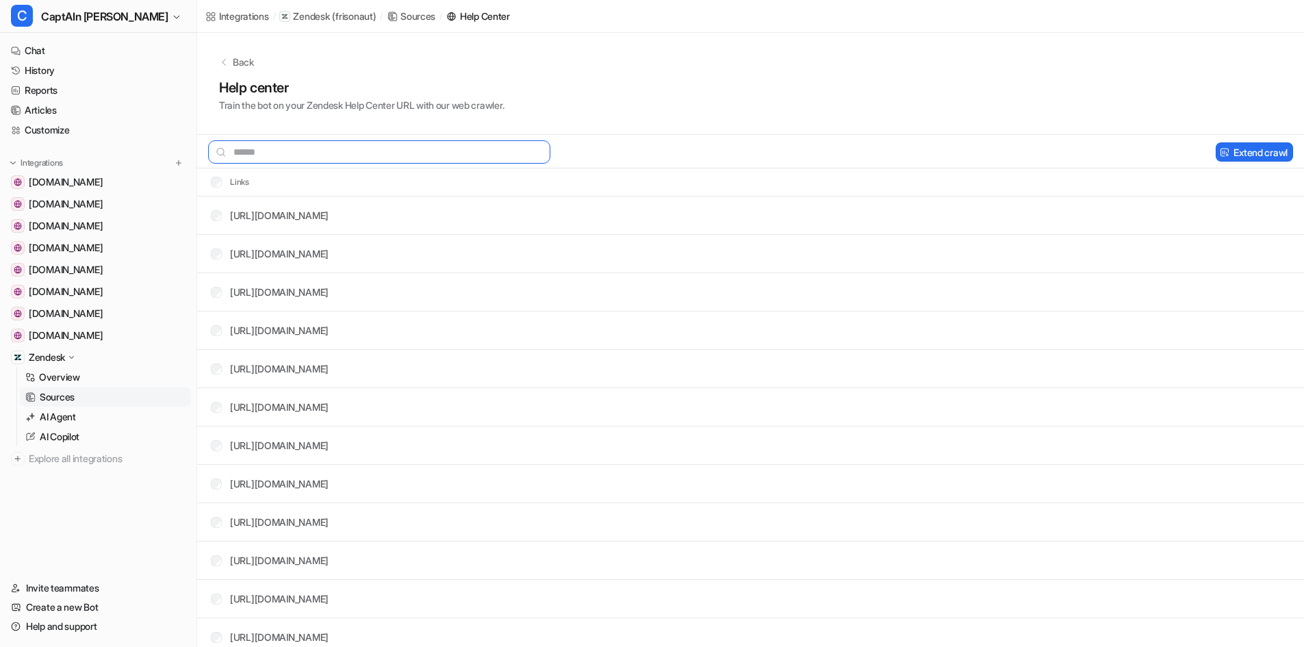
click at [422, 149] on input "text" at bounding box center [379, 151] width 342 height 23
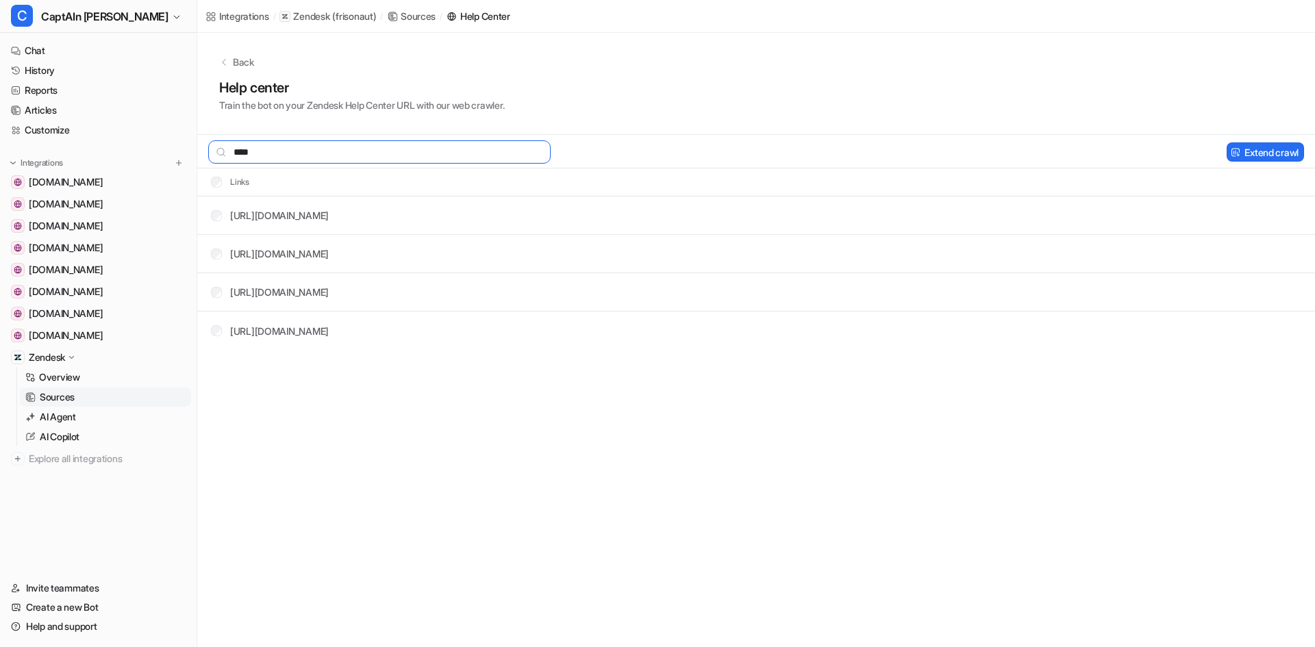
type input "****"
click at [329, 286] on div "[URL][DOMAIN_NAME]" at bounding box center [279, 292] width 99 height 14
click at [329, 294] on link "[URL][DOMAIN_NAME]" at bounding box center [279, 292] width 99 height 12
click at [1251, 151] on button "Extend crawl" at bounding box center [1264, 151] width 77 height 19
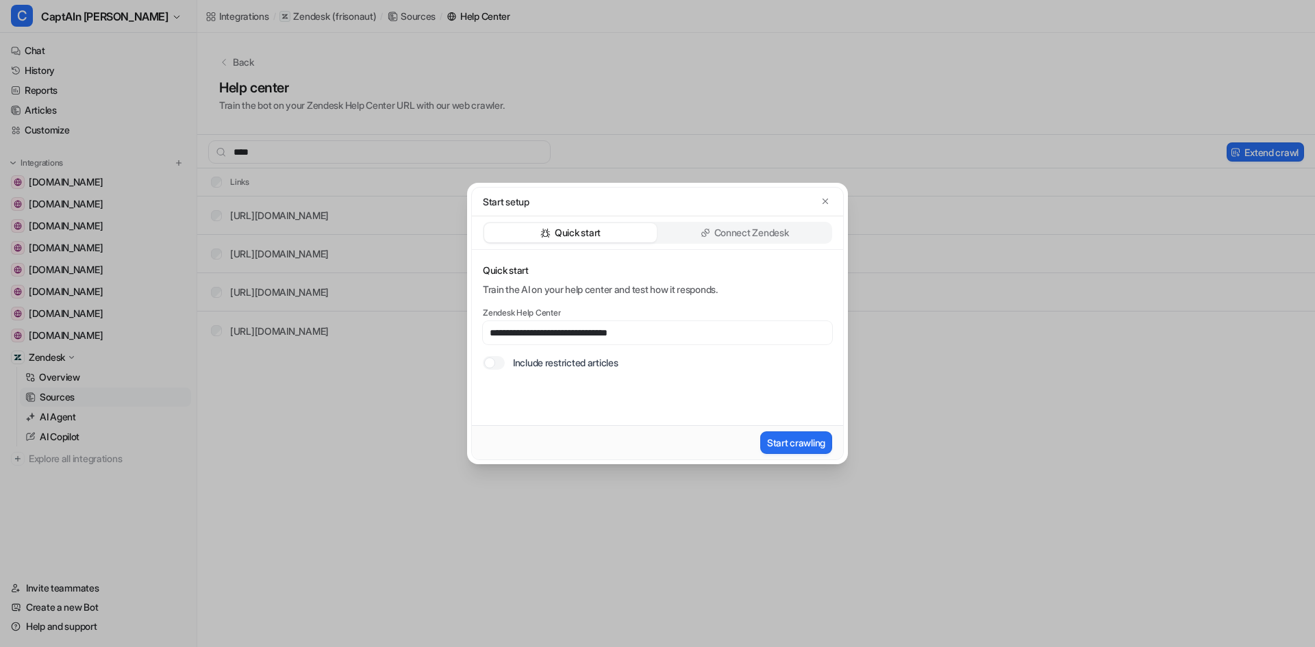
type input "**********"
click at [544, 361] on label "Include restricted articles" at bounding box center [565, 362] width 105 height 14
click at [499, 362] on div at bounding box center [494, 363] width 22 height 14
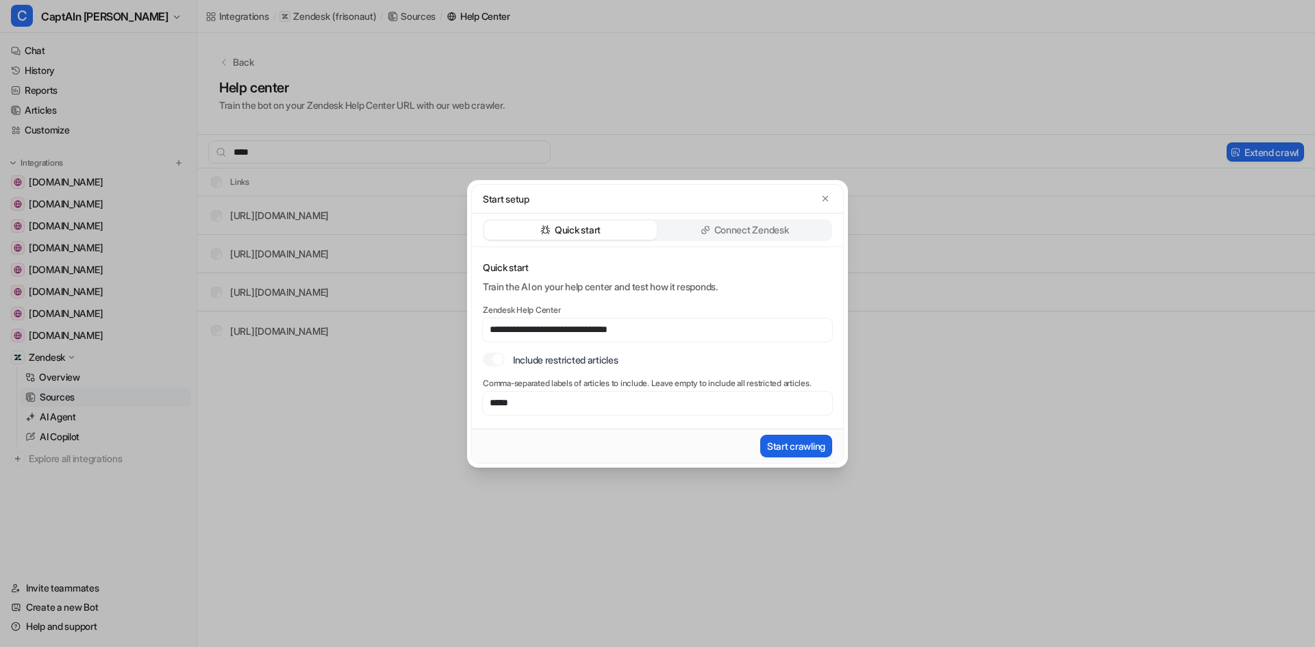
type input "*****"
click at [806, 449] on button "Start crawling" at bounding box center [796, 446] width 72 height 23
